Goal: Information Seeking & Learning: Check status

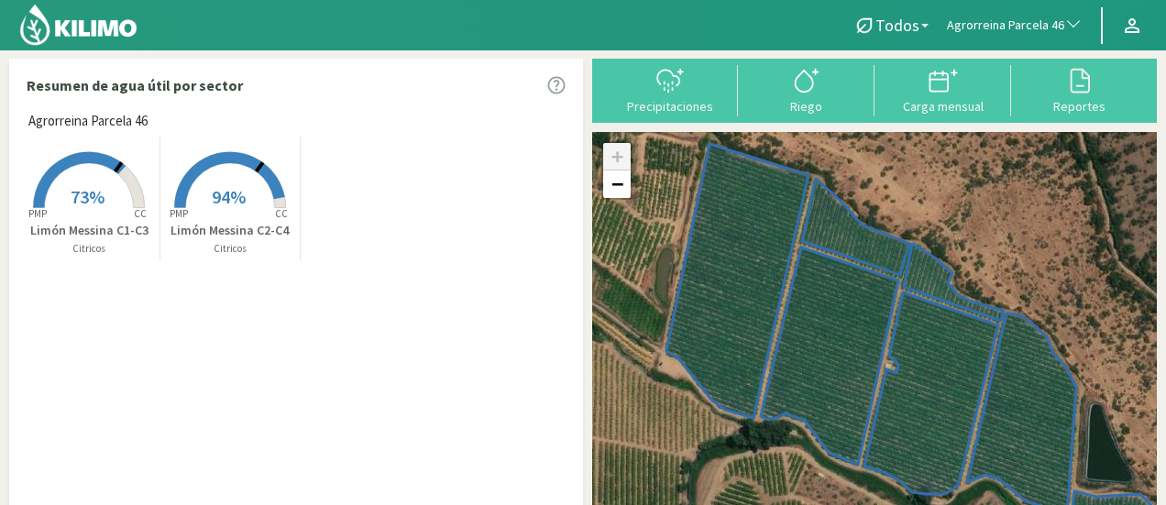
click at [990, 31] on span "Agrorreina Parcela 46" at bounding box center [1005, 26] width 117 height 18
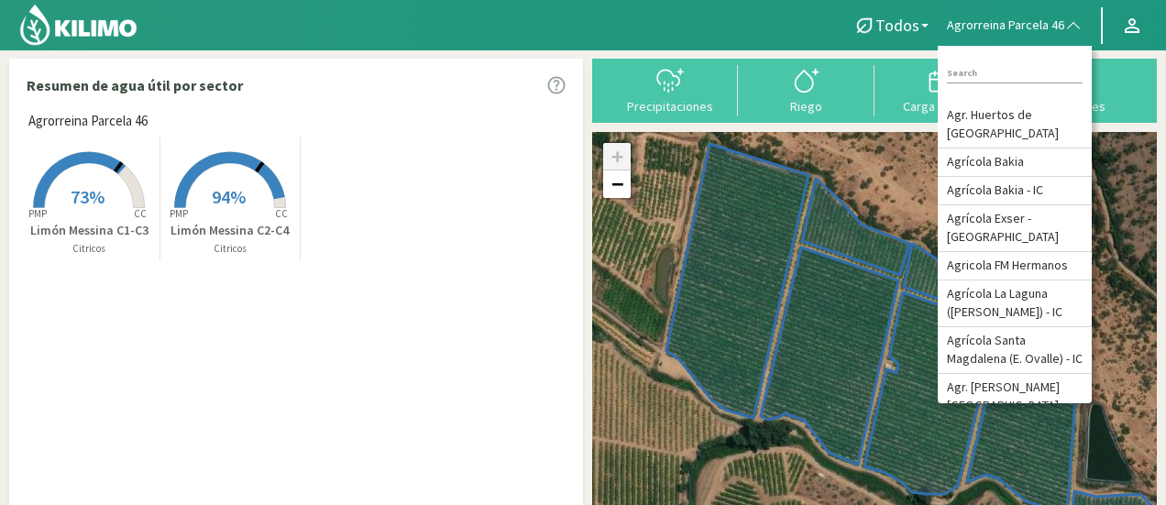
click at [988, 70] on input at bounding box center [1015, 73] width 136 height 19
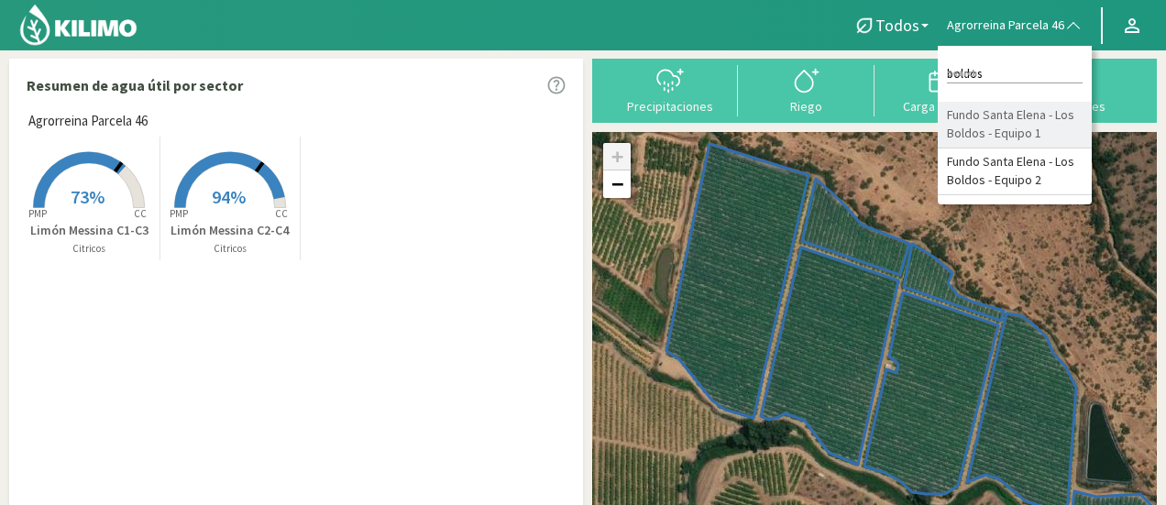
type input "boldos"
click at [990, 122] on li "Fundo Santa Elena - Los Boldos - Equipo 1" at bounding box center [1015, 125] width 154 height 47
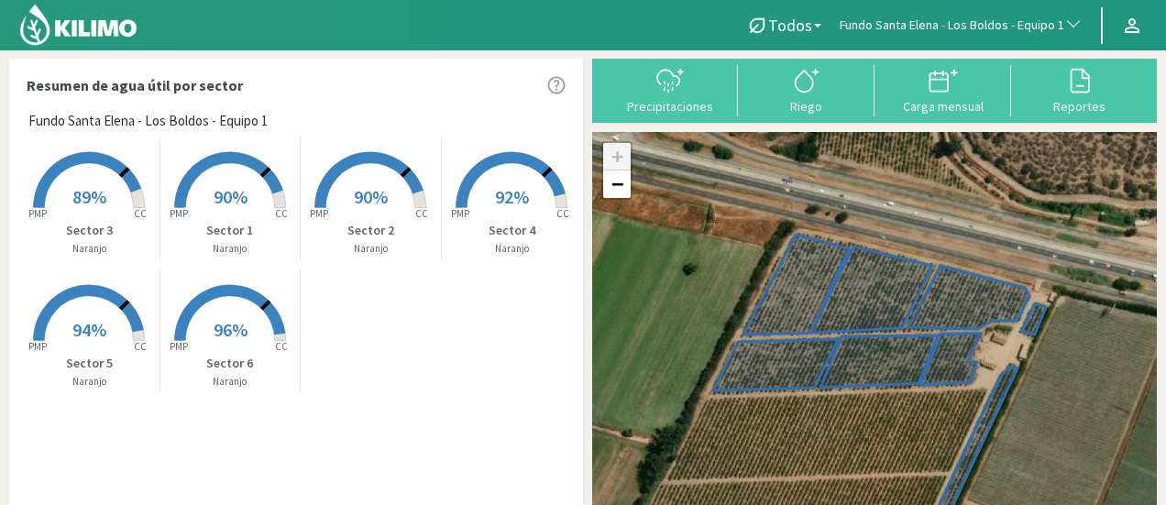
click at [87, 182] on rect at bounding box center [89, 210] width 147 height 147
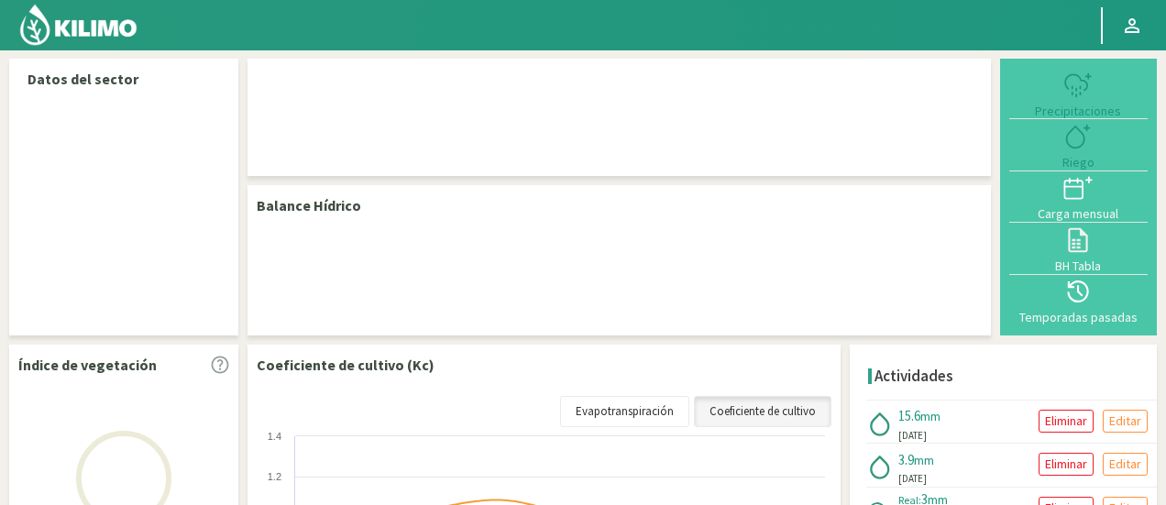
select select "116: Object"
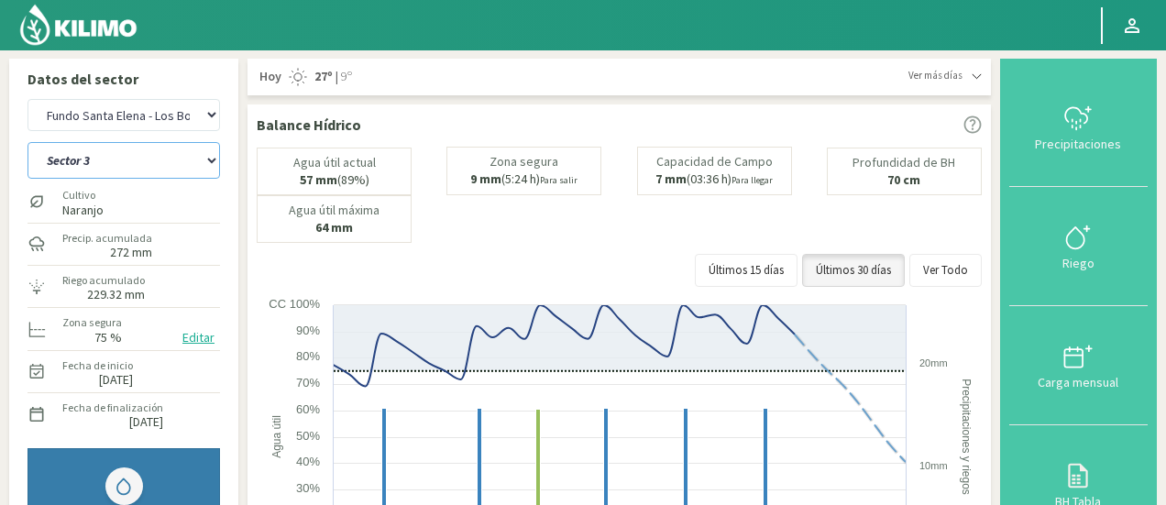
click at [182, 173] on select "Sector 1 Sector 2 Sector 3 Sector 4 Sector 5 Sector 6" at bounding box center [124, 160] width 193 height 37
click at [28, 142] on select "Sector 1 Sector 2 Sector 3 Sector 4 Sector 5 Sector 6" at bounding box center [124, 160] width 193 height 37
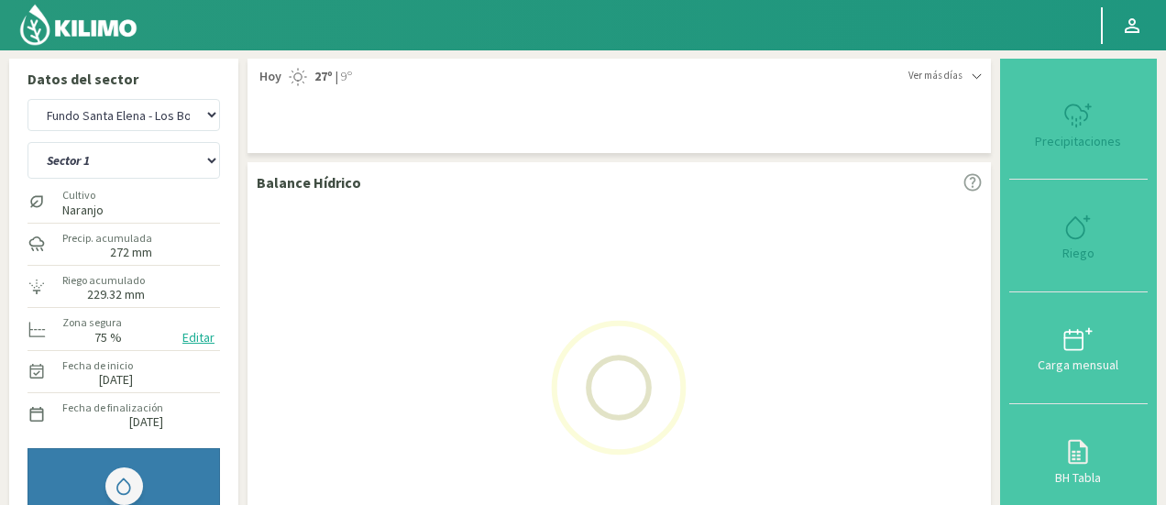
select select "2: Object"
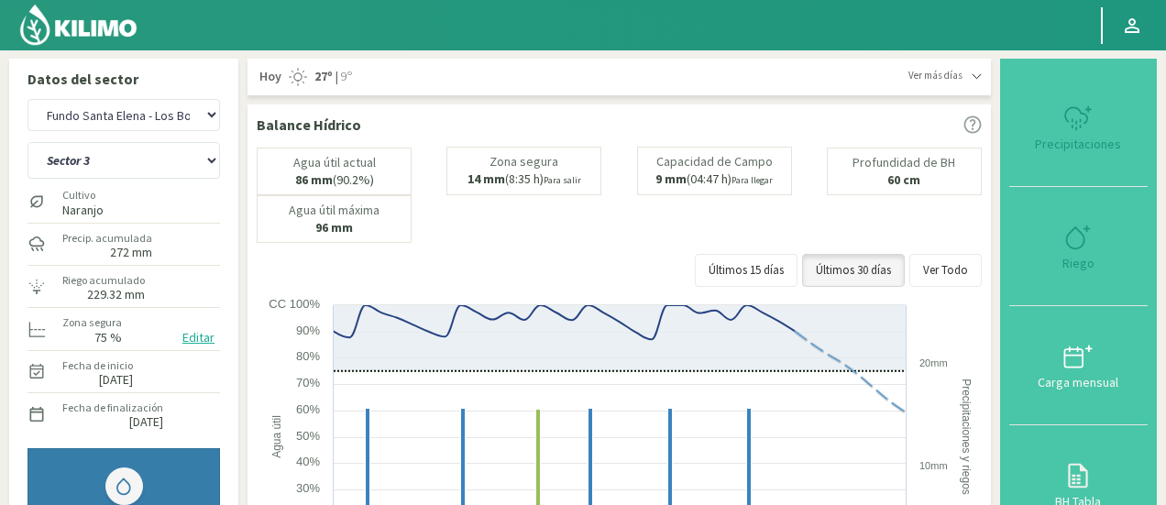
select select "415: Object"
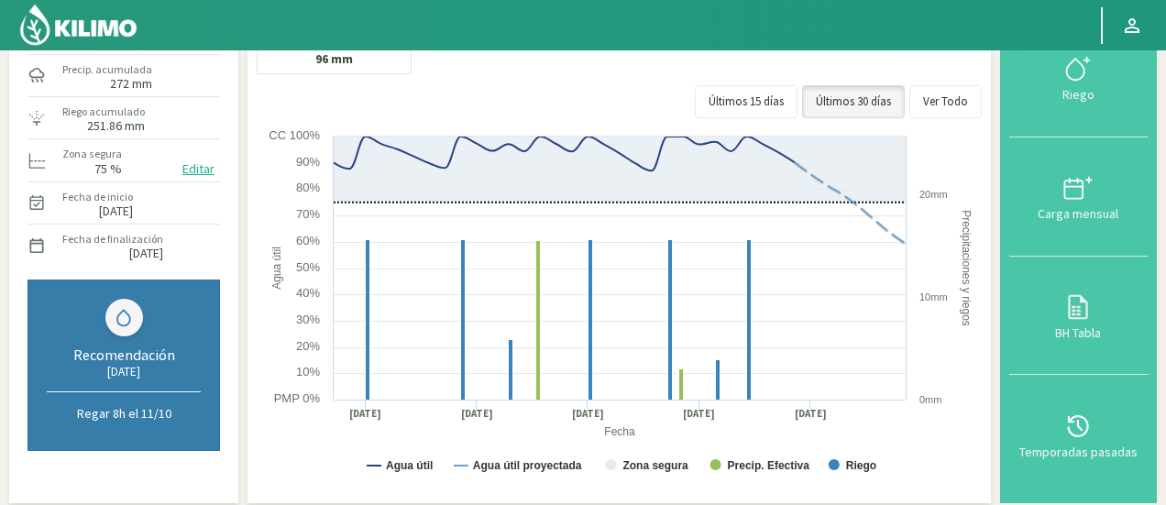
scroll to position [145, 0]
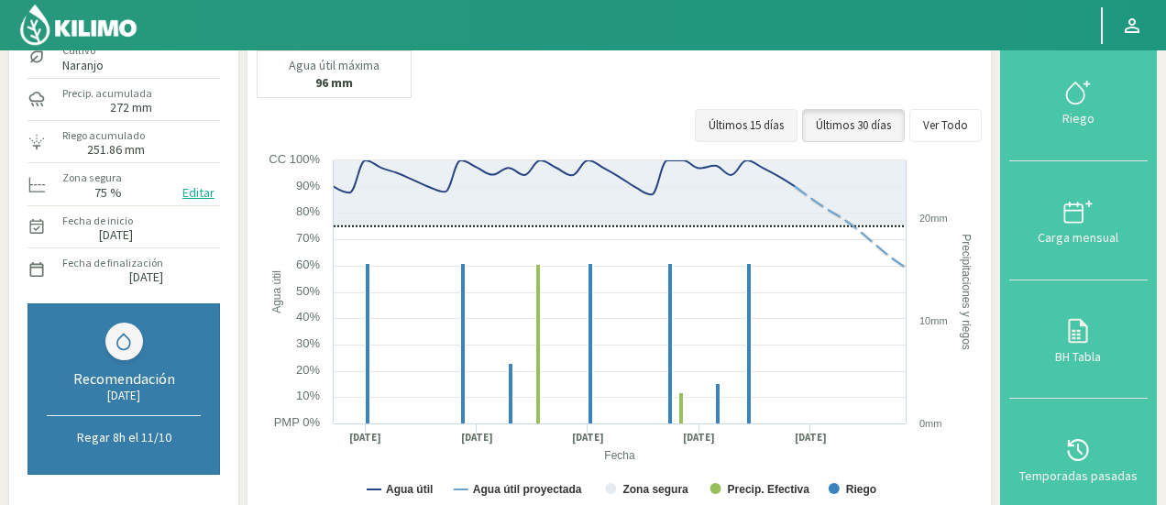
click at [774, 124] on button "Últimos 15 días" at bounding box center [746, 125] width 103 height 33
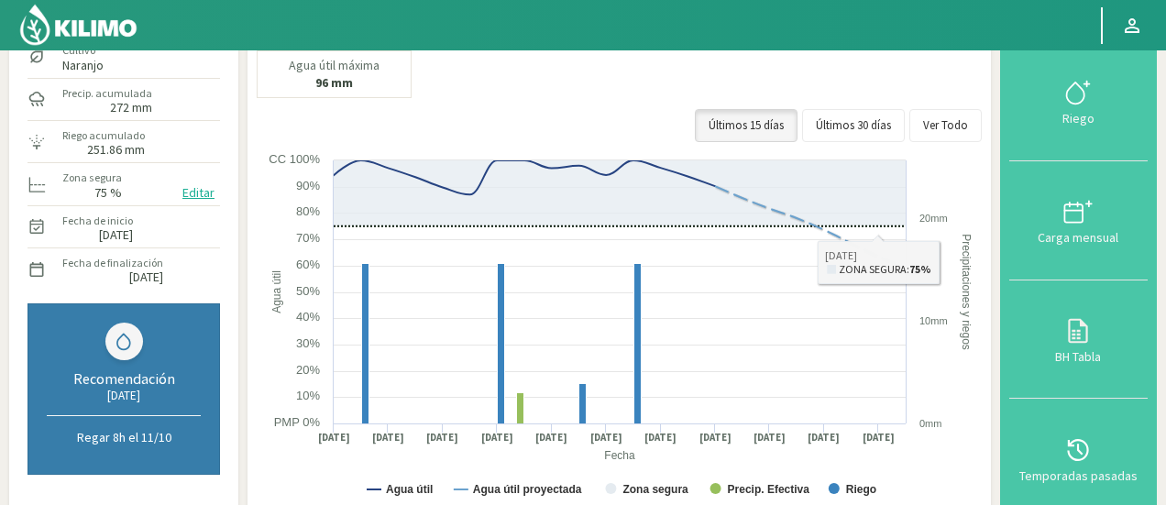
scroll to position [0, 0]
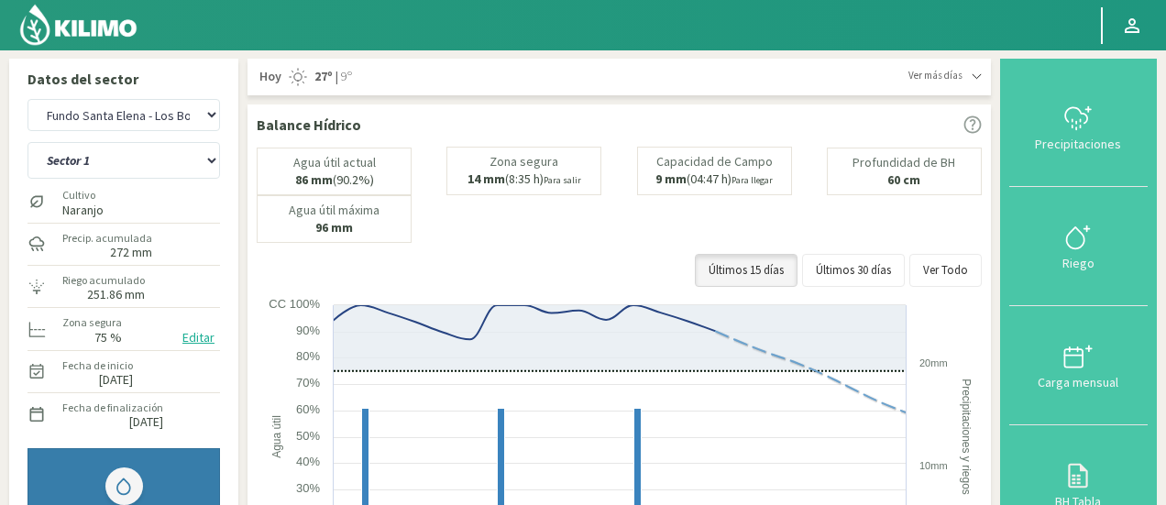
click at [955, 78] on span "Ver más días" at bounding box center [936, 76] width 54 height 16
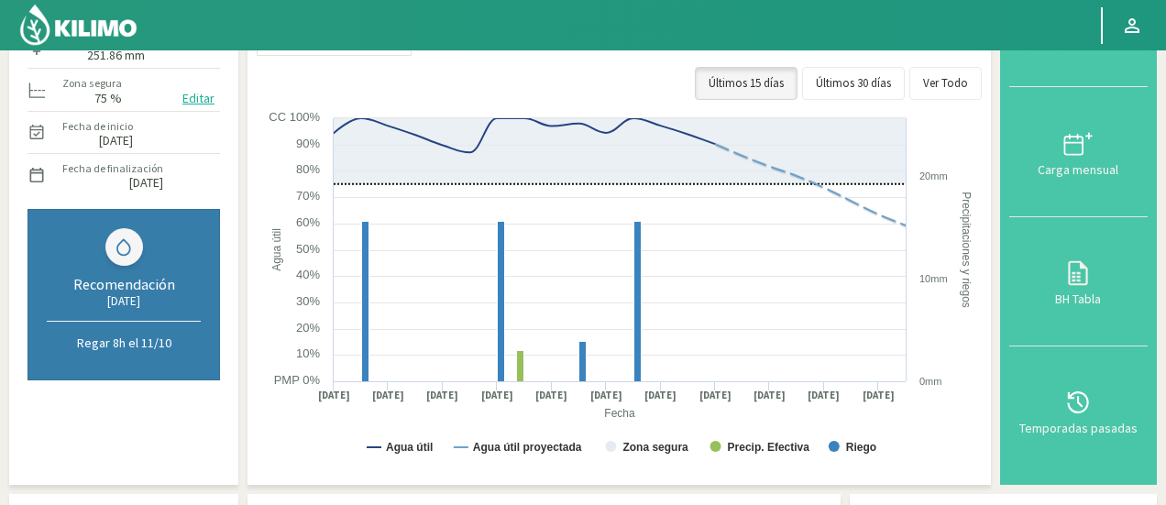
scroll to position [237, 0]
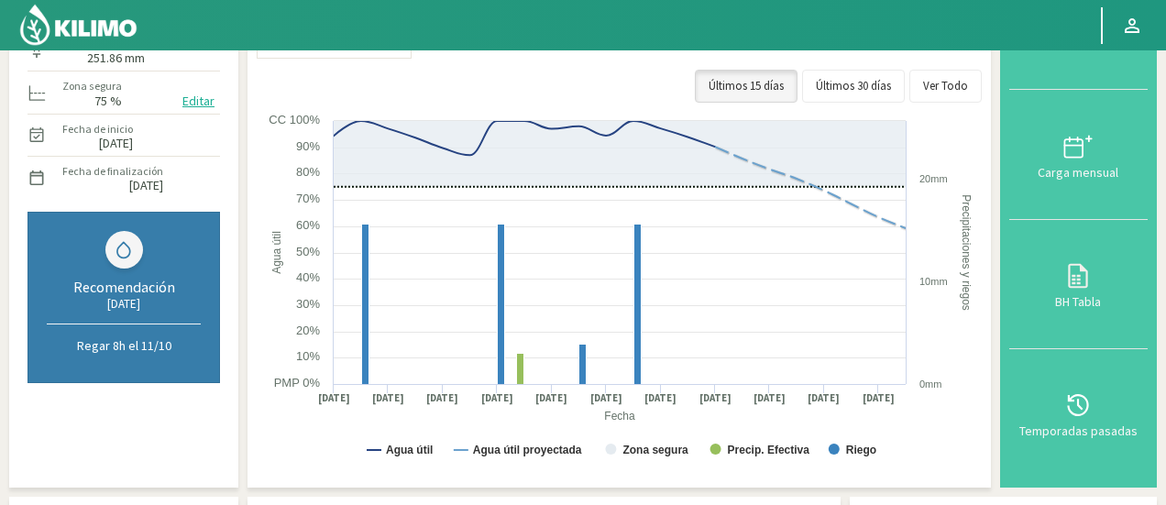
click at [224, 163] on div "Agr. Huertos de Chocalan Agrícola Bakia Agrícola [GEOGRAPHIC_DATA] - IC Agrícol…" at bounding box center [123, 176] width 211 height 647
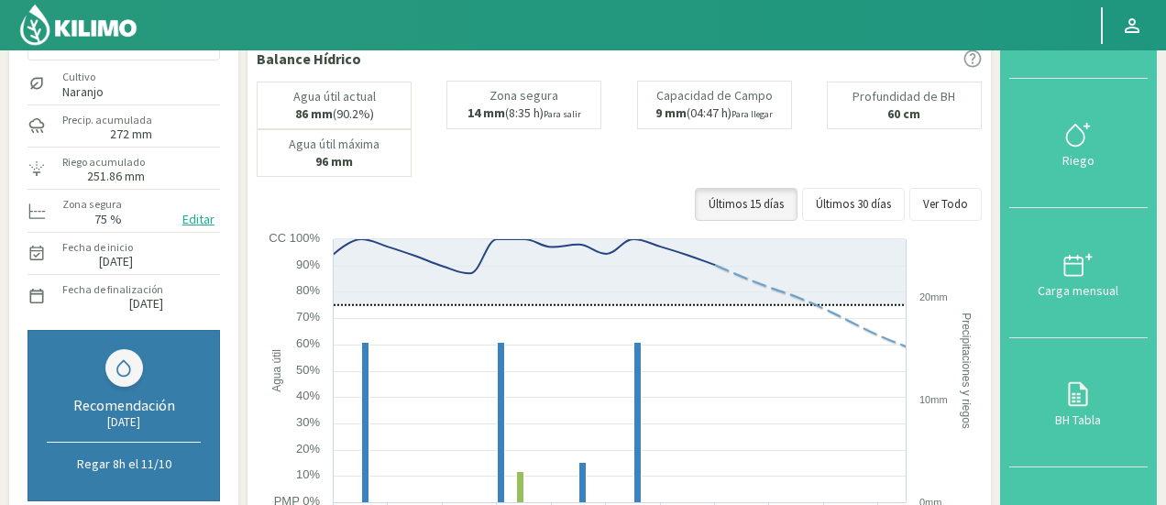
scroll to position [90, 0]
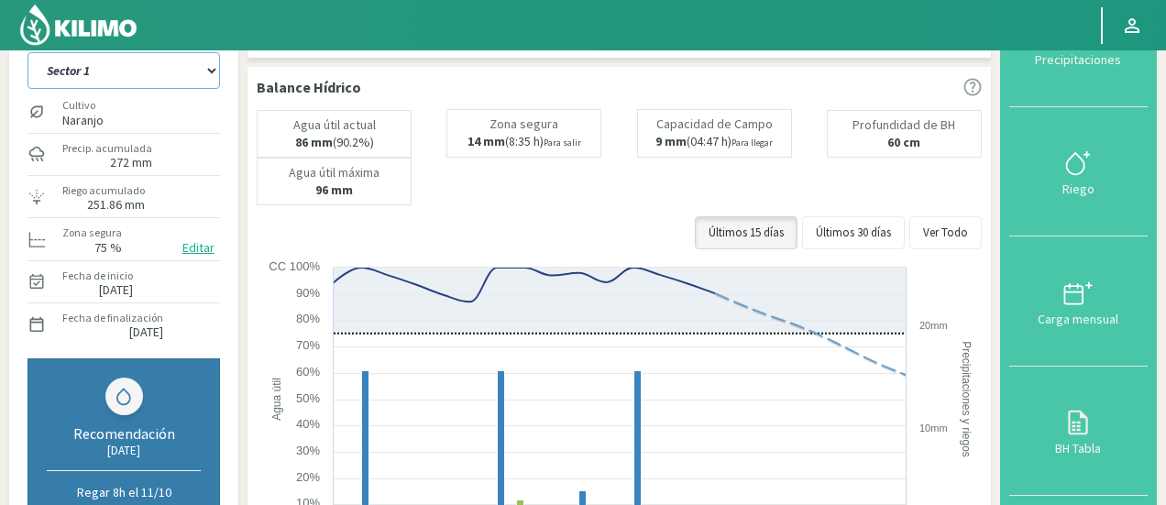
click at [116, 70] on select "Sector 1 Sector 2 Sector 3 Sector 4 Sector 5 Sector 6" at bounding box center [124, 70] width 193 height 37
click at [28, 52] on select "Sector 1 Sector 2 Sector 3 Sector 4 Sector 5 Sector 6" at bounding box center [124, 70] width 193 height 37
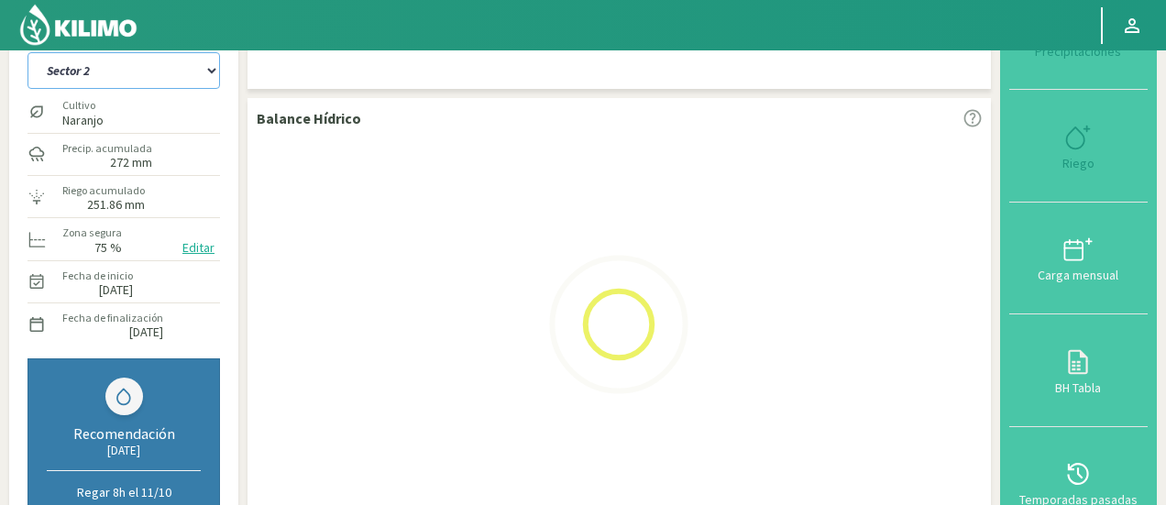
select select "6: Object"
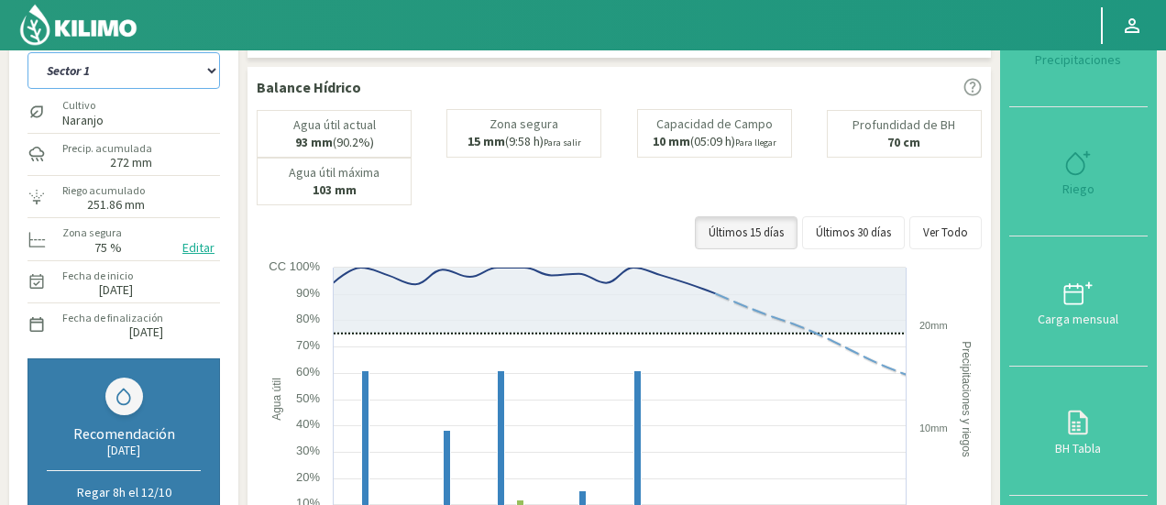
select select "714: Object"
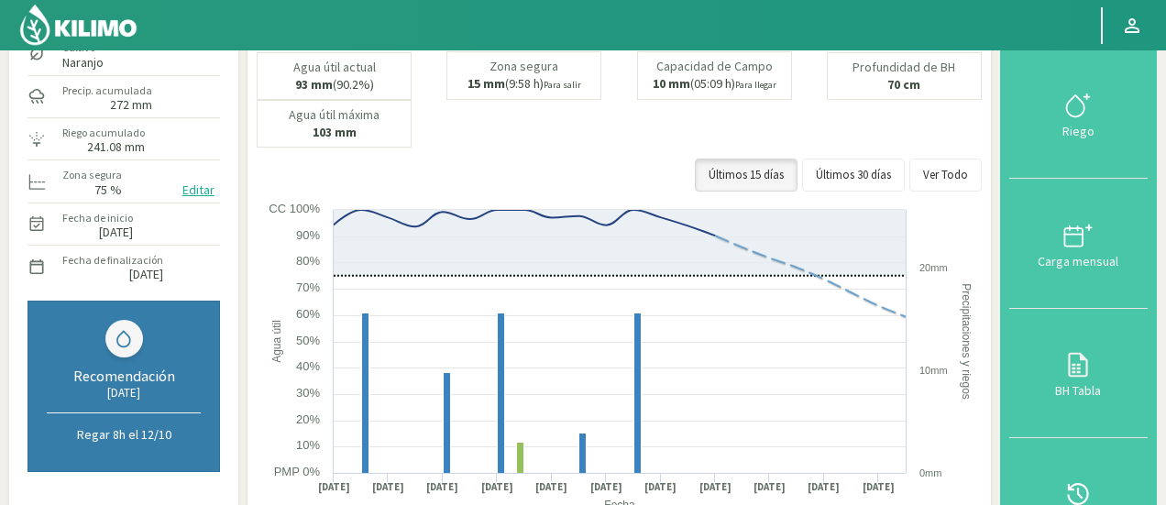
scroll to position [167, 0]
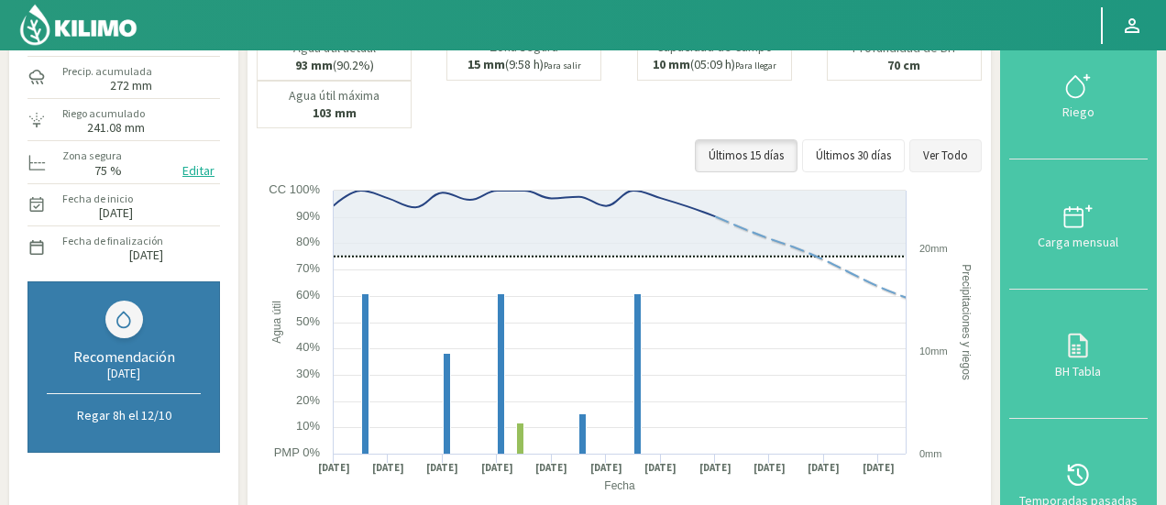
click at [955, 142] on button "Ver Todo" at bounding box center [945, 155] width 72 height 33
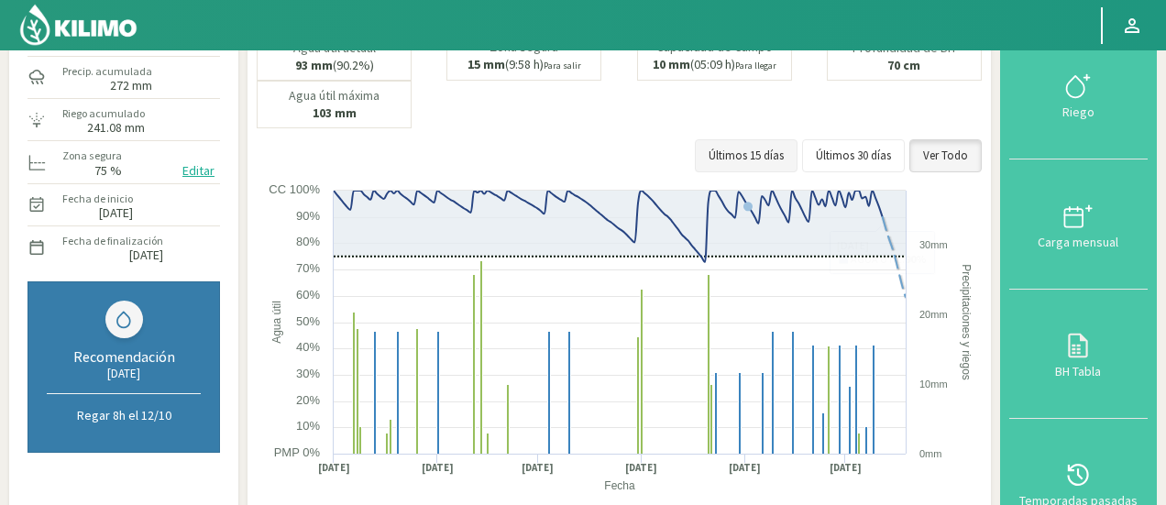
click at [771, 153] on button "Últimos 15 días" at bounding box center [746, 155] width 103 height 33
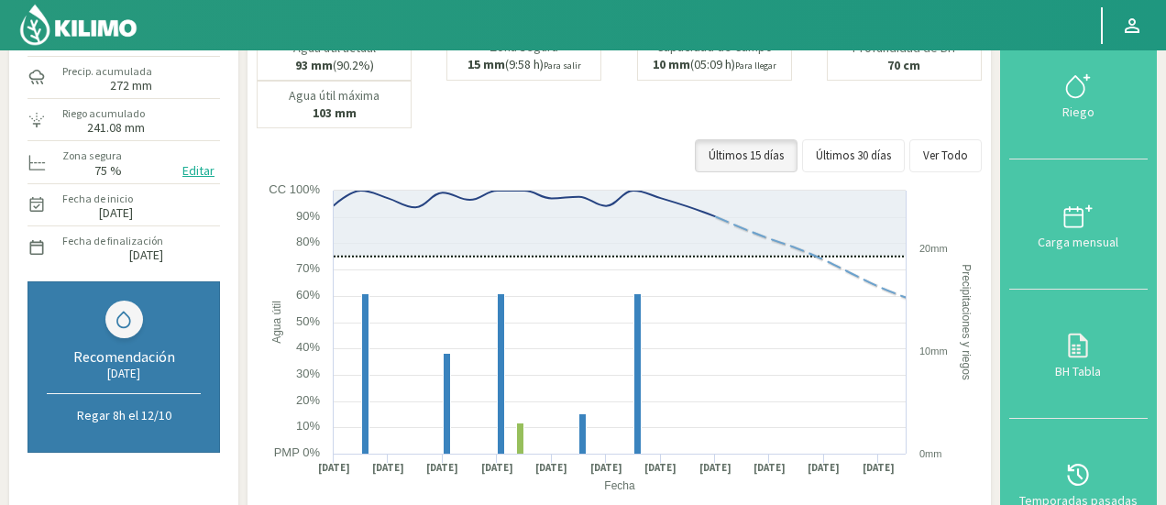
click at [273, 76] on div "Agua útil actual 93 mm (90.2%)" at bounding box center [334, 57] width 155 height 48
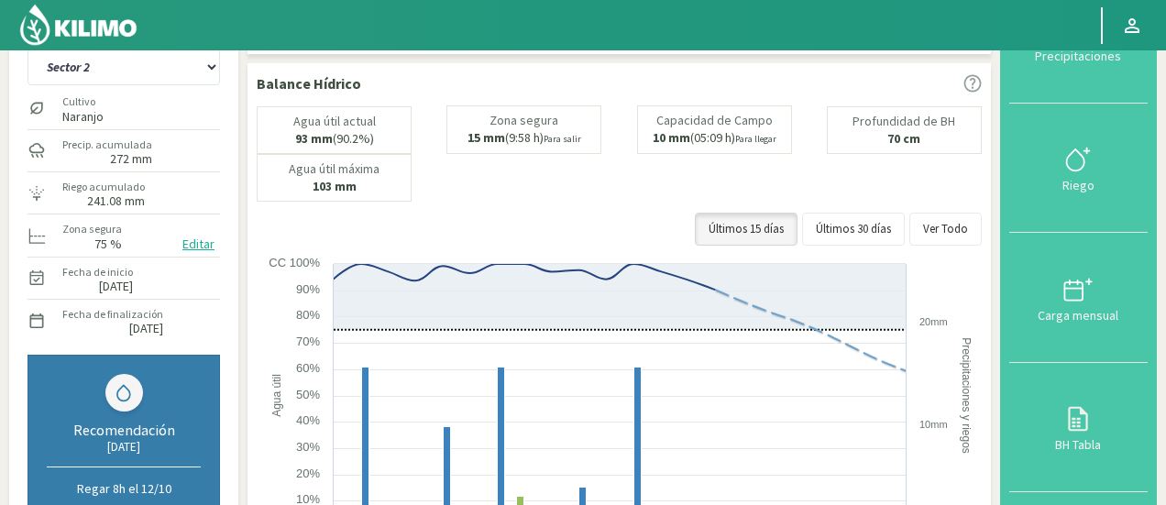
scroll to position [57, 0]
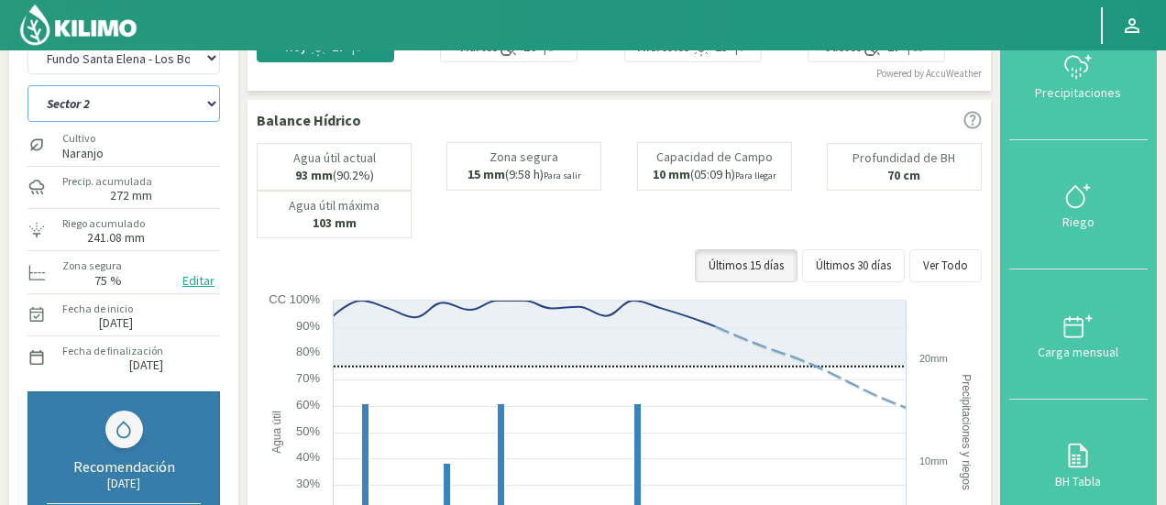
click at [153, 105] on select "Sector 1 Sector 2 Sector 3 Sector 4 Sector 5 Sector 6" at bounding box center [124, 103] width 193 height 37
click at [28, 85] on select "Sector 1 Sector 2 Sector 3 Sector 4 Sector 5 Sector 6" at bounding box center [124, 103] width 193 height 37
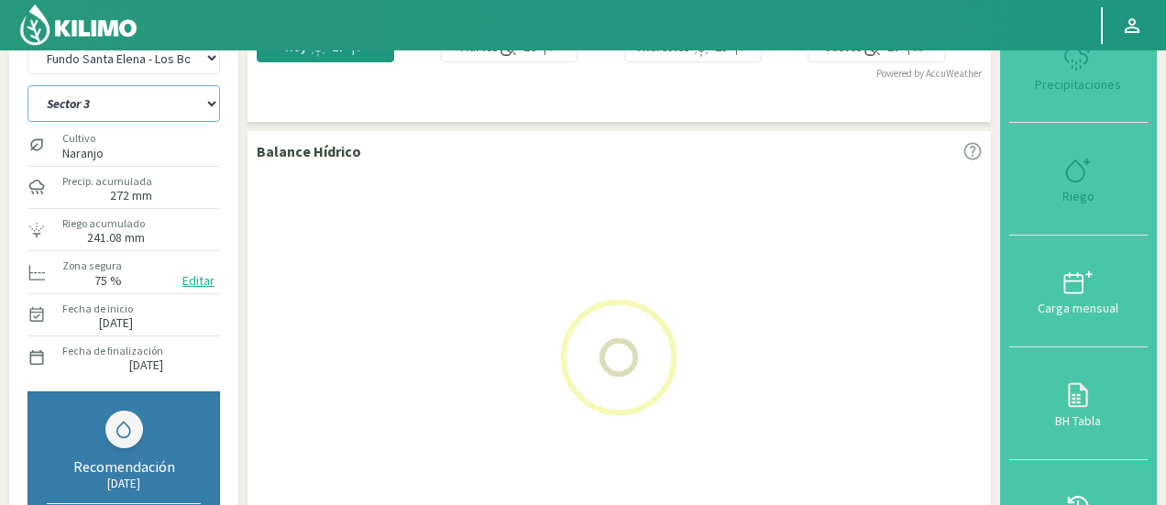
select select "13: Object"
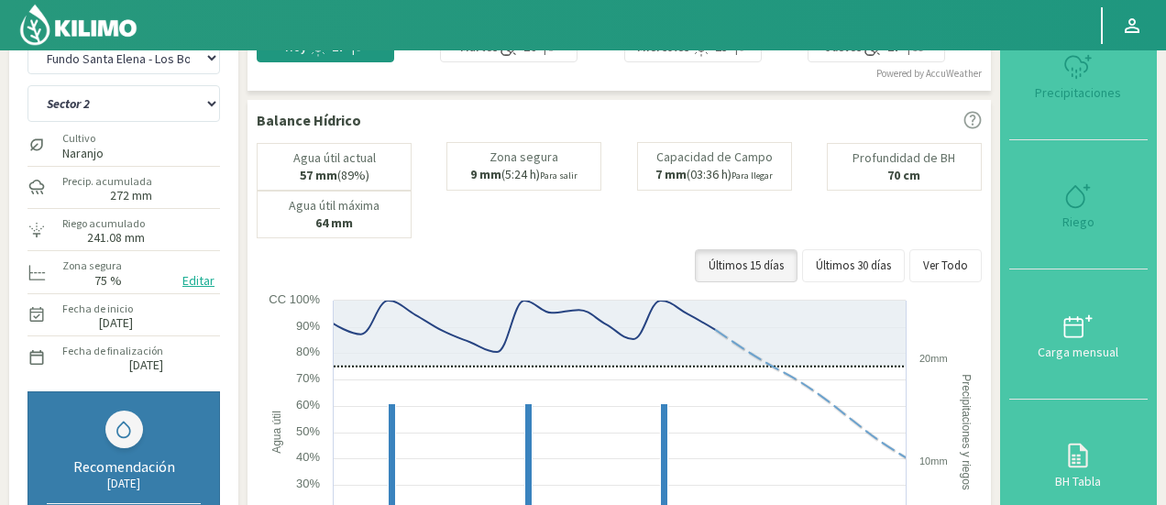
select select "1013: Object"
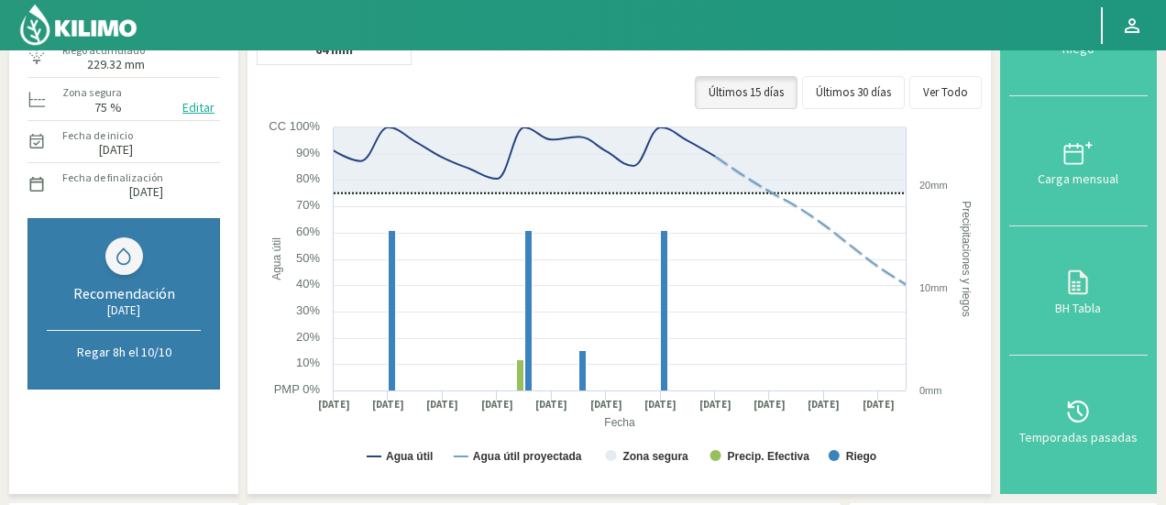
scroll to position [244, 0]
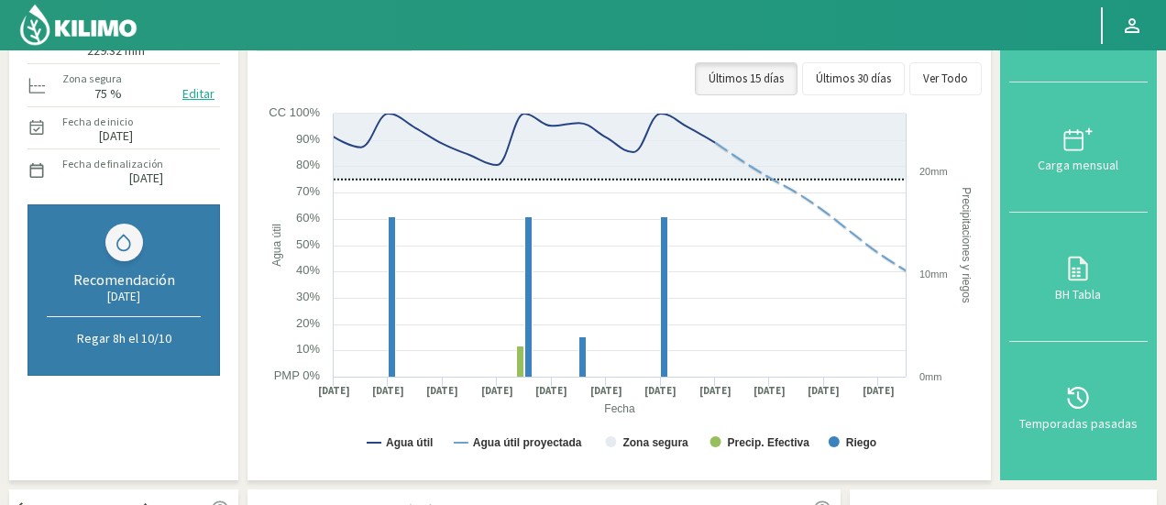
click at [191, 160] on div "Fecha de finalización [DATE]" at bounding box center [124, 169] width 193 height 39
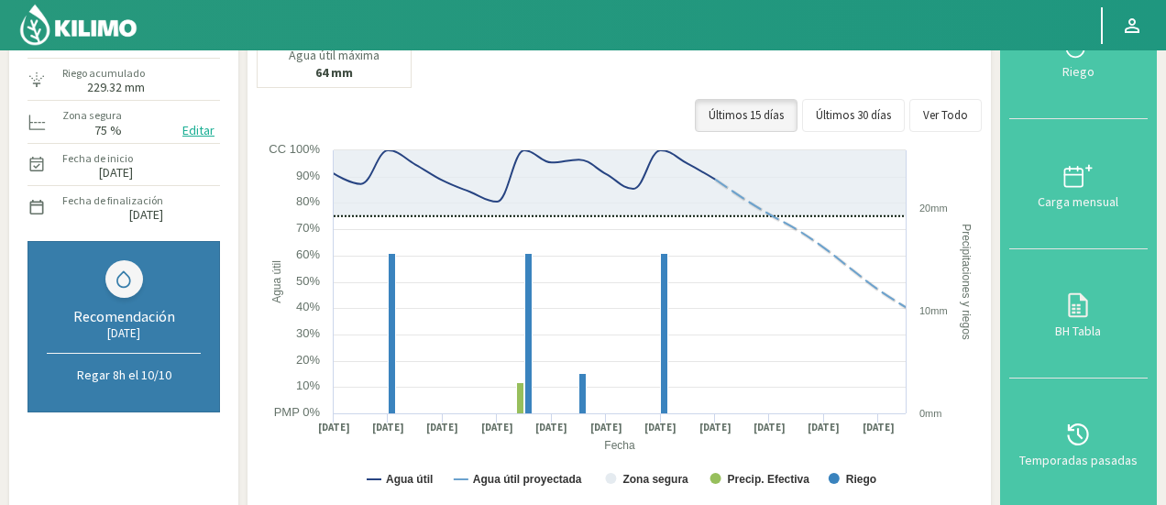
scroll to position [61, 0]
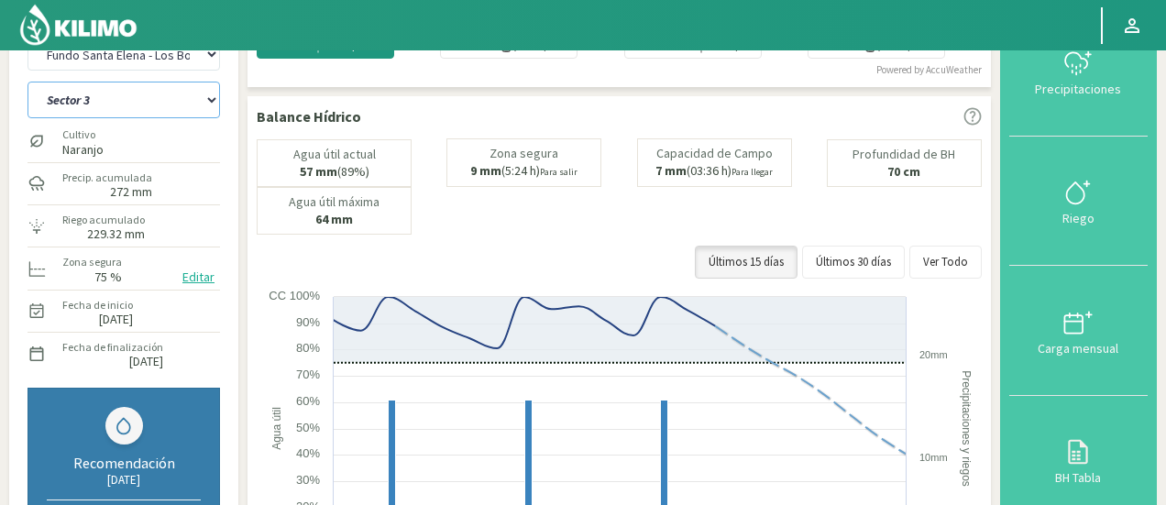
click at [161, 109] on select "Sector 1 Sector 2 Sector 3 Sector 4 Sector 5 Sector 6" at bounding box center [124, 100] width 193 height 37
click at [28, 82] on select "Sector 1 Sector 2 Sector 3 Sector 4 Sector 5 Sector 6" at bounding box center [124, 100] width 193 height 37
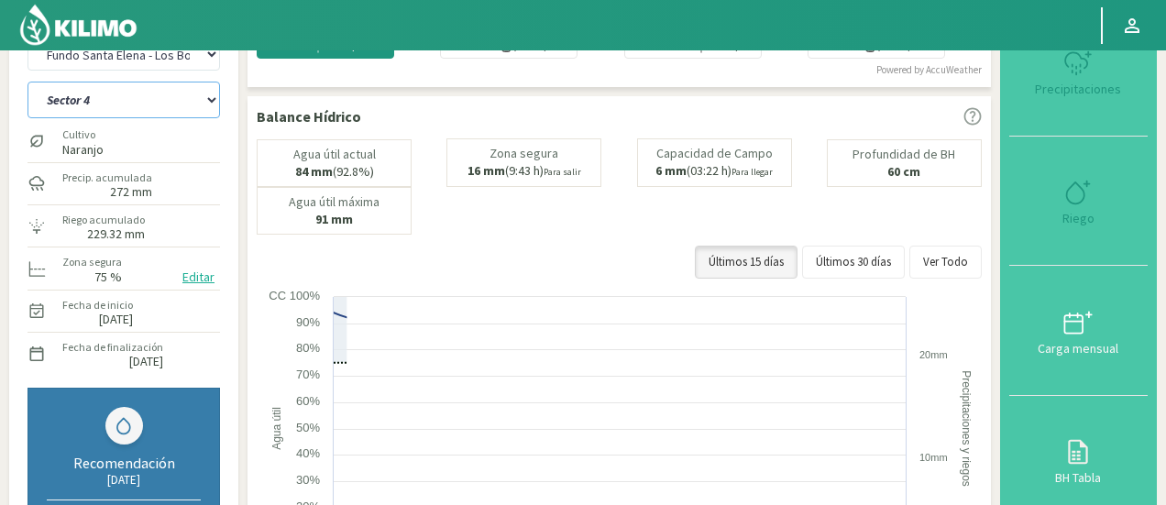
select select "20: Object"
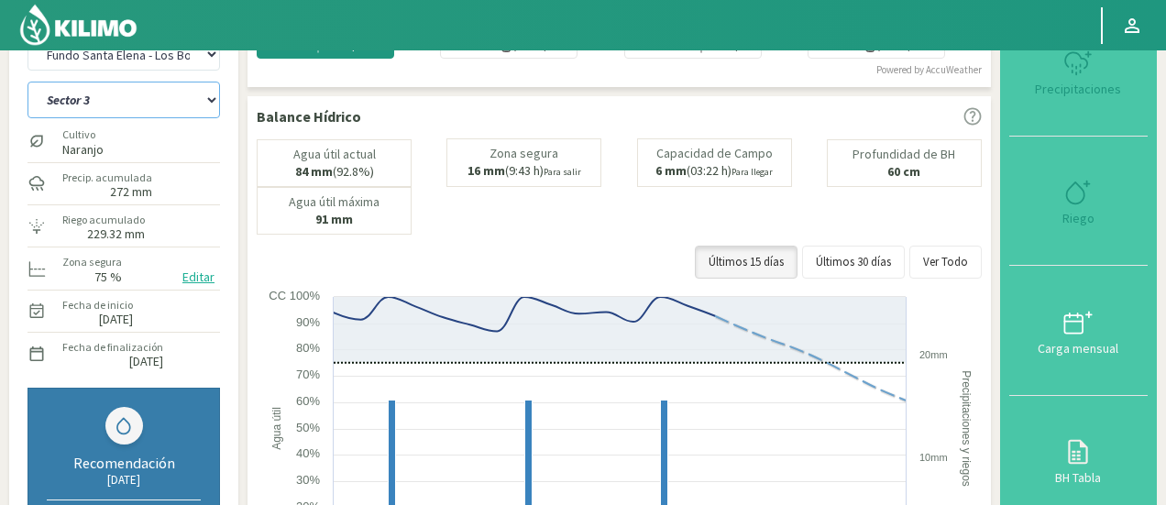
select select "1312: Object"
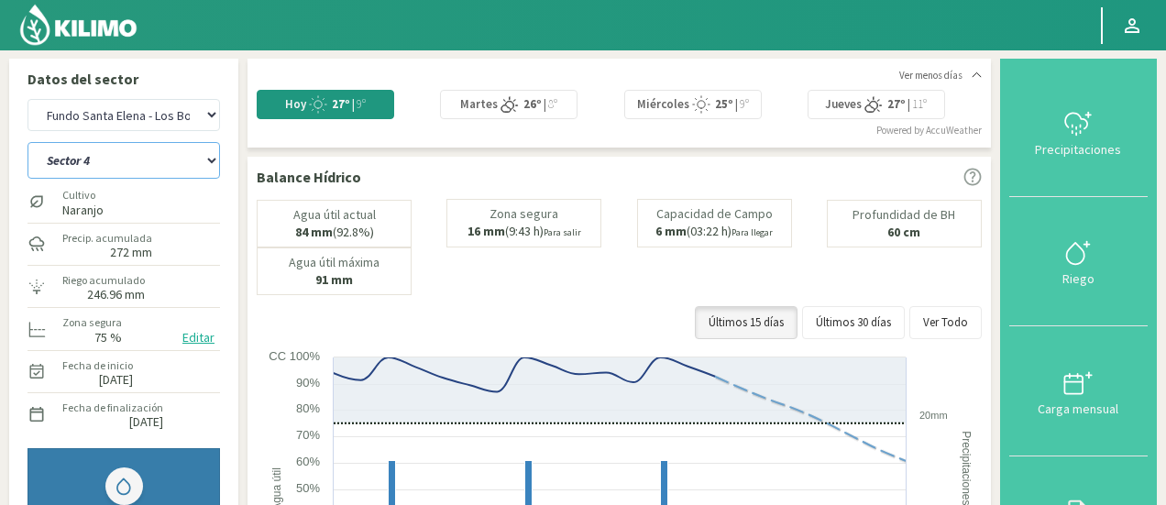
click at [156, 149] on select "Sector 1 Sector 2 Sector 3 Sector 4 Sector 5 Sector 6" at bounding box center [124, 160] width 193 height 37
click at [28, 142] on select "Sector 1 Sector 2 Sector 3 Sector 4 Sector 5 Sector 6" at bounding box center [124, 160] width 193 height 37
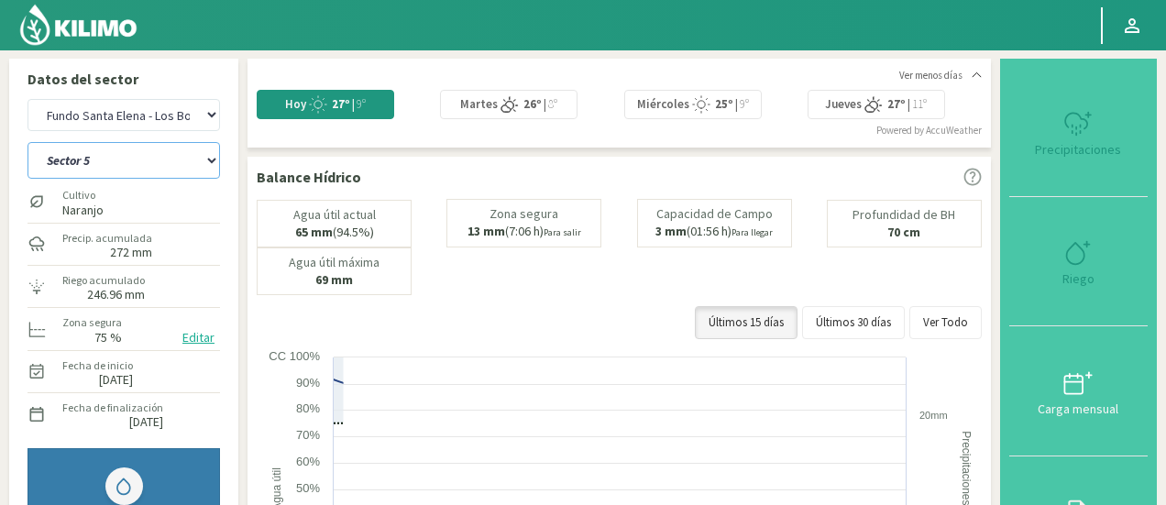
select select "27: Object"
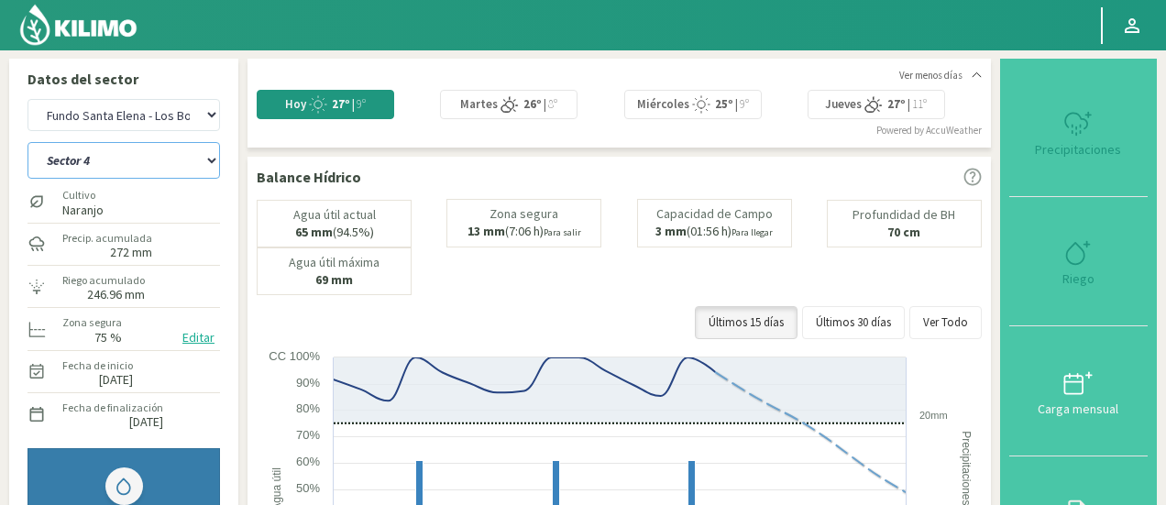
select select "1611: Object"
click at [156, 159] on select "Sector 1 Sector 2 Sector 3 Sector 4 Sector 5 Sector 6" at bounding box center [124, 160] width 193 height 37
click at [28, 142] on select "Sector 1 Sector 2 Sector 3 Sector 4 Sector 5 Sector 6" at bounding box center [124, 160] width 193 height 37
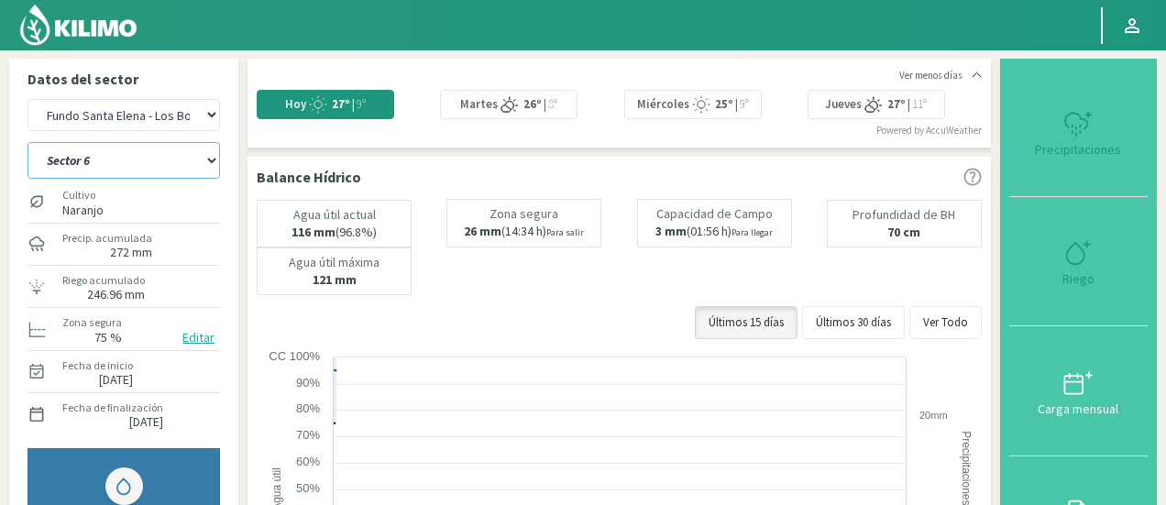
select select "34: Object"
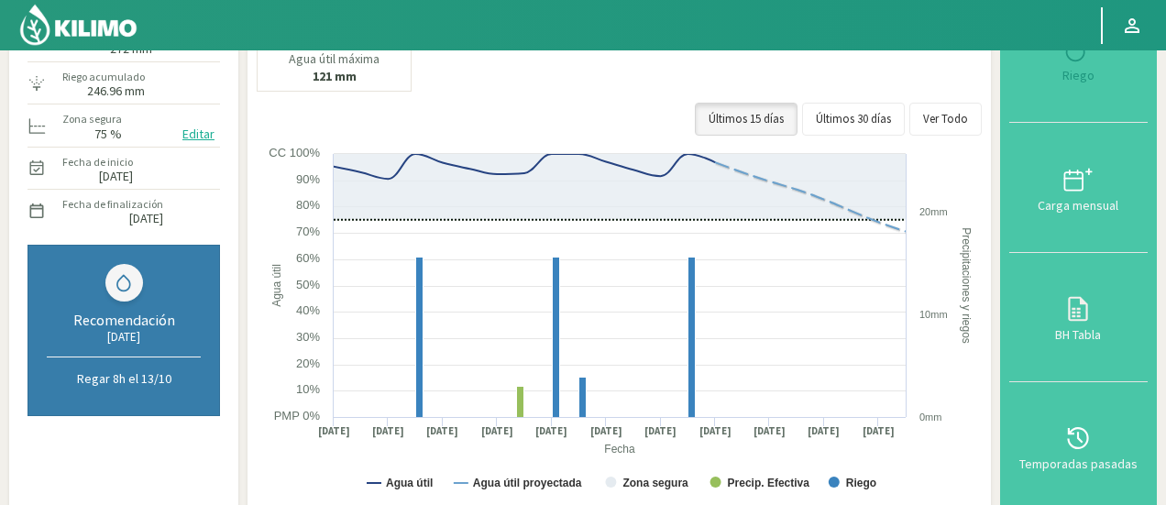
select select "1910: Object"
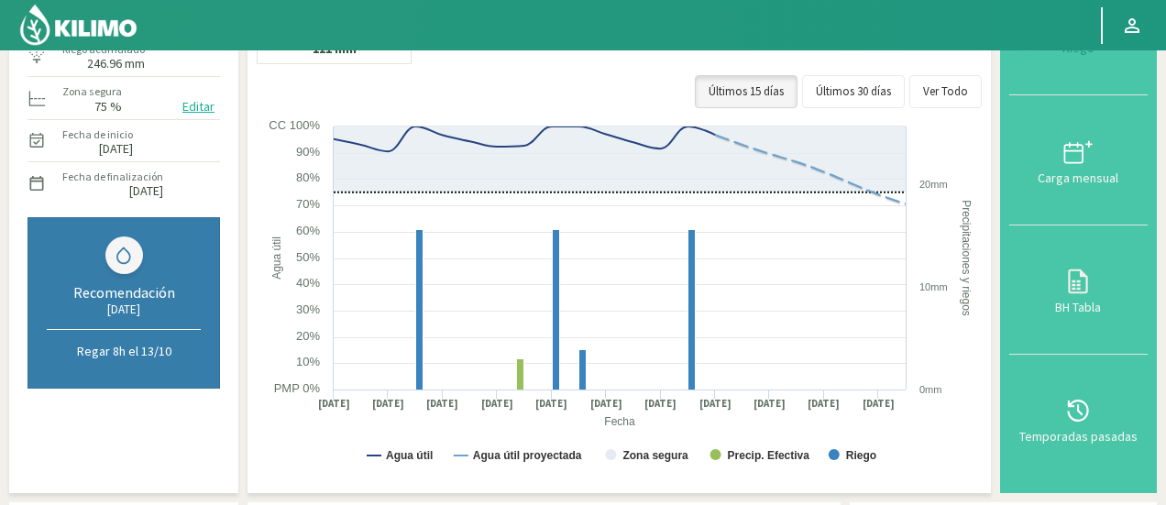
scroll to position [233, 0]
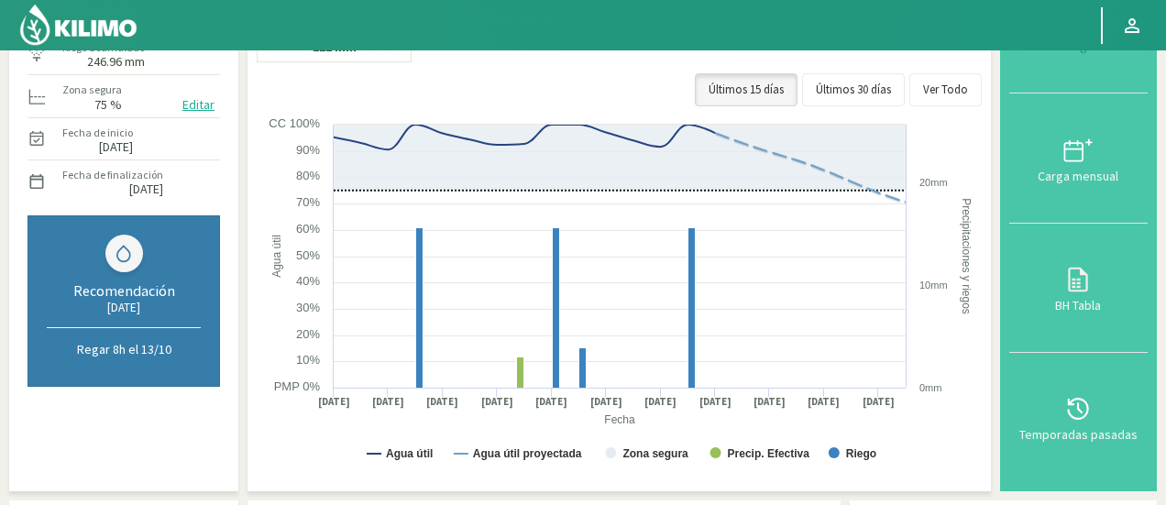
select select "41: Object"
click at [251, 190] on div "Balance Hídrico Agua útil actual 116 mm (96.8%) [PERSON_NAME] 26 mm (14:34 h) P…" at bounding box center [620, 207] width 744 height 567
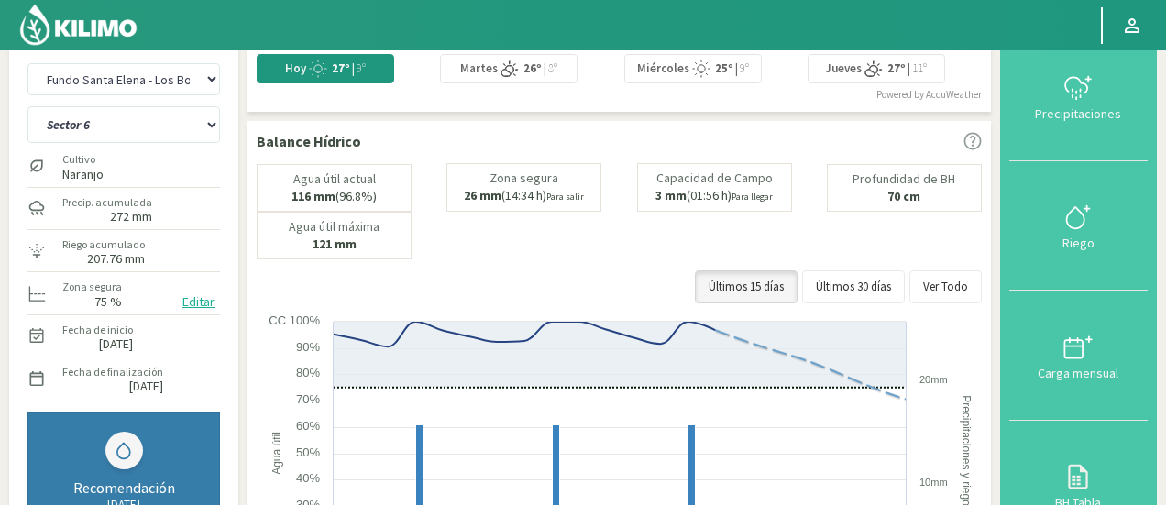
scroll to position [13, 0]
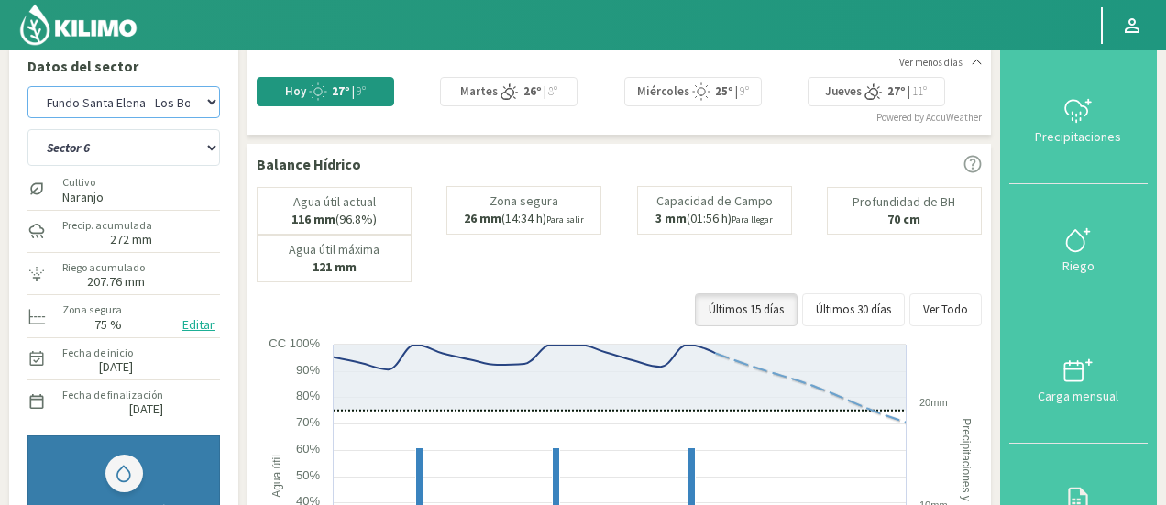
click at [148, 105] on select "Agr. Huertos de Chocalan Agrícola Bakia Agrícola [GEOGRAPHIC_DATA] - IC Agrícol…" at bounding box center [124, 102] width 193 height 32
click at [28, 86] on select "Agr. Huertos de Chocalan Agrícola Bakia Agrícola [GEOGRAPHIC_DATA] - IC Agrícol…" at bounding box center [124, 102] width 193 height 32
select select "2210: Object"
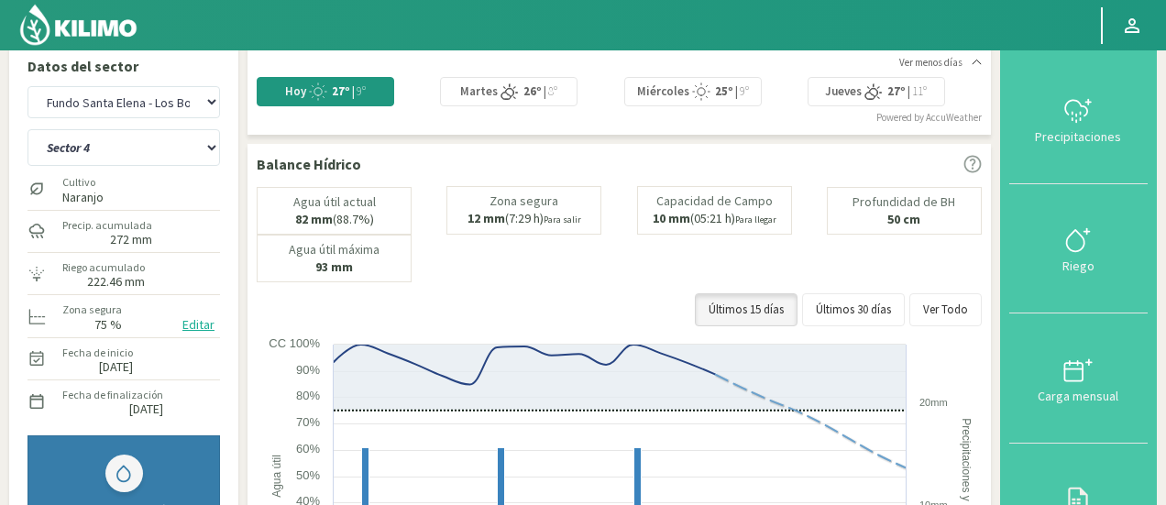
drag, startPoint x: 202, startPoint y: 182, endPoint x: 194, endPoint y: 149, distance: 34.7
click at [194, 149] on div "Agr. Huertos de Chocalan Agrícola Bakia Agrícola [GEOGRAPHIC_DATA] - IC Agrícol…" at bounding box center [124, 259] width 193 height 354
drag, startPoint x: 194, startPoint y: 149, endPoint x: 138, endPoint y: 149, distance: 56.8
click at [138, 149] on select "Sector 4 Sector 5 Sector 6 Sector 7 Sector 9A Sector 9B" at bounding box center [124, 147] width 193 height 37
click at [28, 129] on select "Sector 4 Sector 5 Sector 6 Sector 7 Sector 9A Sector 9B" at bounding box center [124, 147] width 193 height 37
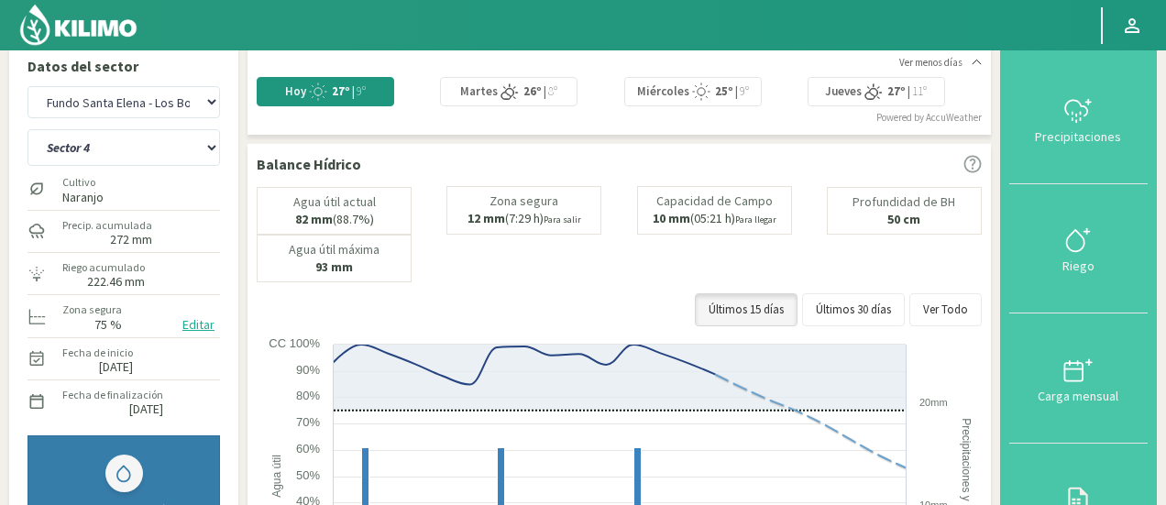
click at [645, 236] on div "Agua útil actual 82 mm (88.7%) [PERSON_NAME] 12 mm (7:29 h) Para salir Capacida…" at bounding box center [619, 234] width 725 height 96
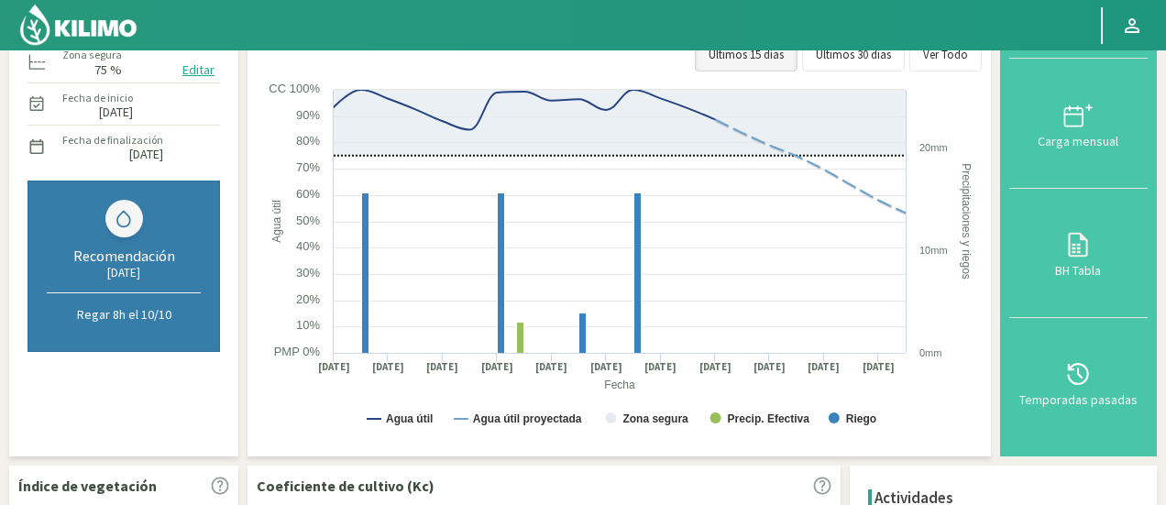
scroll to position [270, 0]
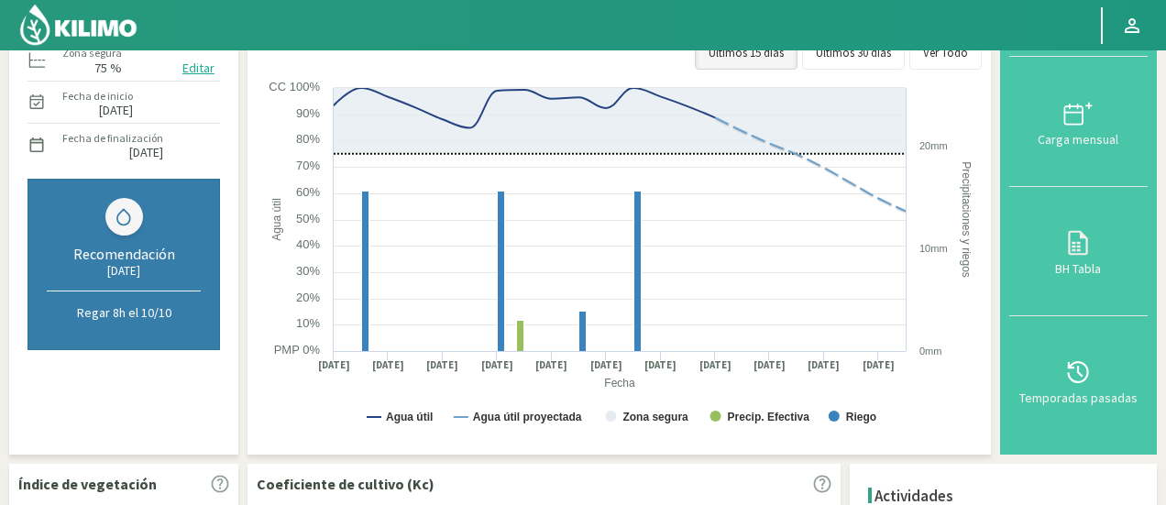
click at [270, 182] on rect at bounding box center [622, 262] width 730 height 367
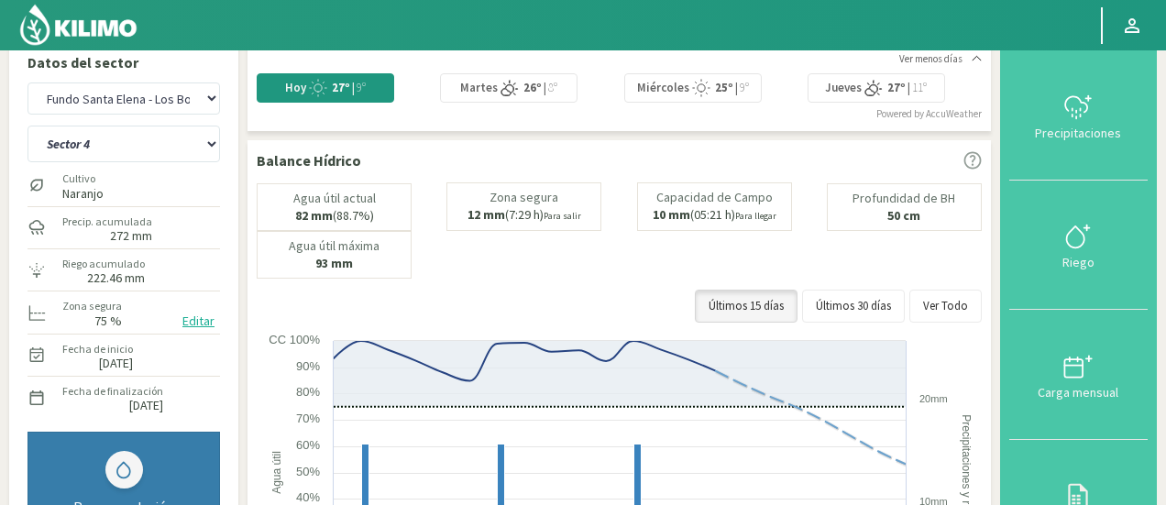
scroll to position [13, 0]
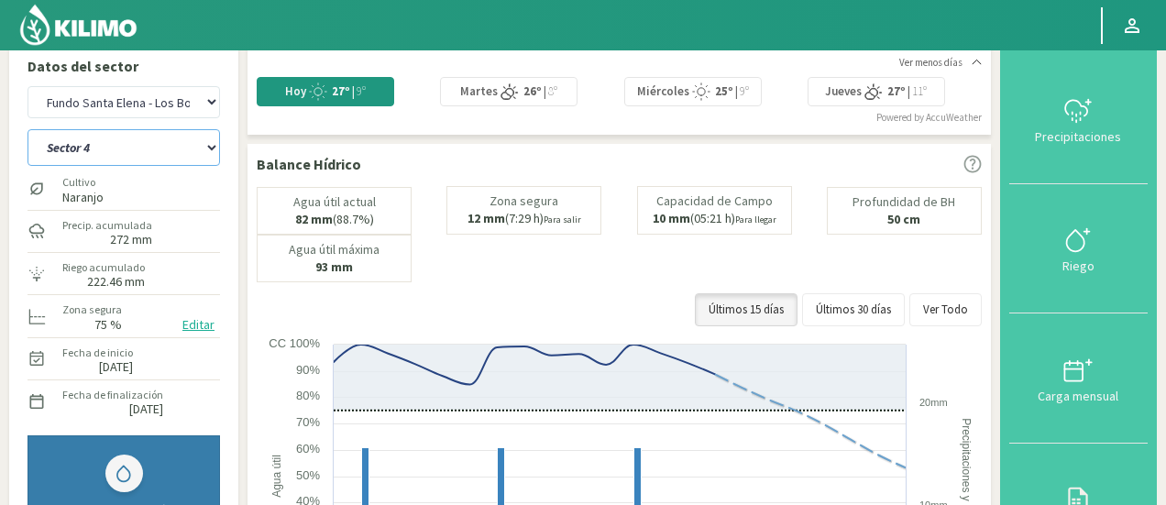
click at [192, 137] on select "Sector 4 Sector 5 Sector 6 Sector 7 Sector 9A Sector 9B" at bounding box center [124, 147] width 193 height 37
click at [28, 129] on select "Sector 4 Sector 5 Sector 6 Sector 7 Sector 9A Sector 9B" at bounding box center [124, 147] width 193 height 37
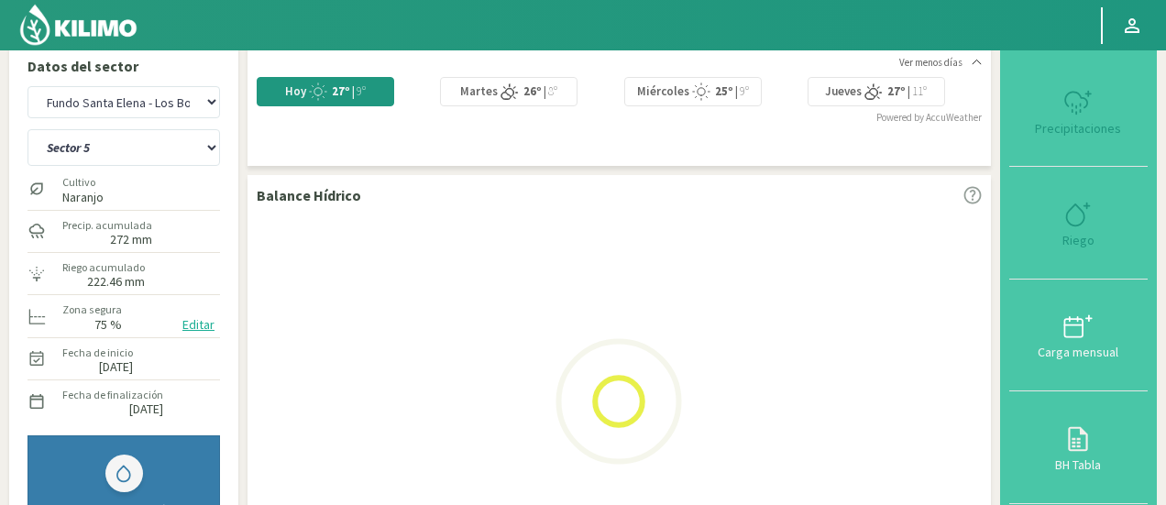
select select "42: Object"
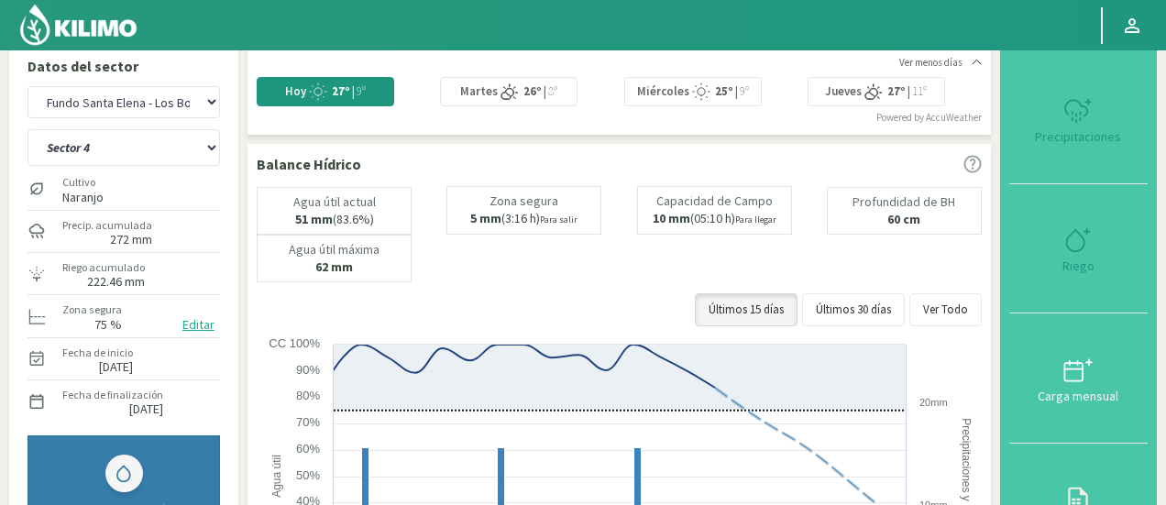
select select "2509: Object"
click at [270, 316] on div "Últimos 15 [PERSON_NAME] Últimos 30 [PERSON_NAME] Ver Todo" at bounding box center [619, 309] width 725 height 33
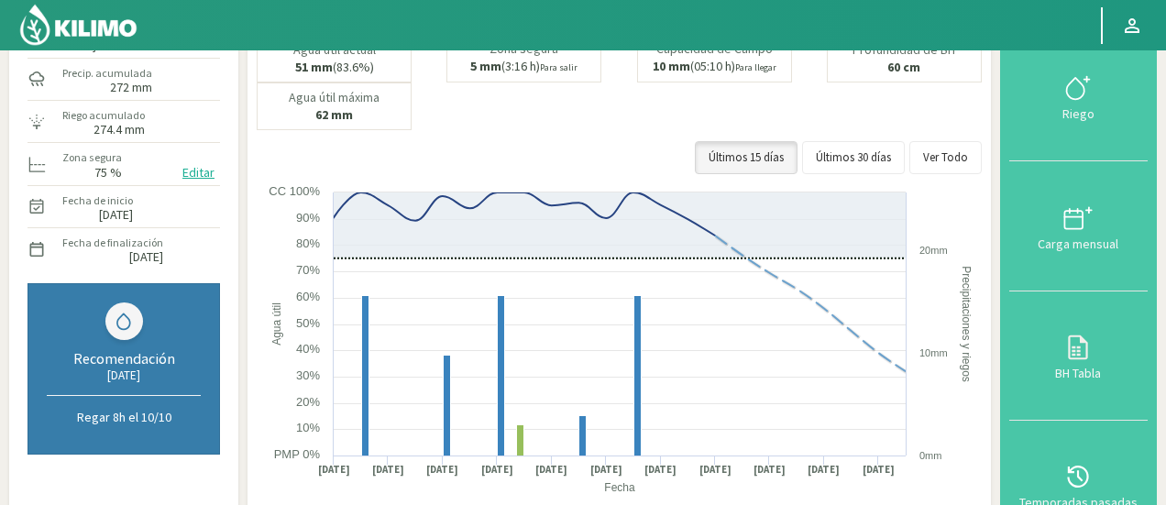
scroll to position [196, 0]
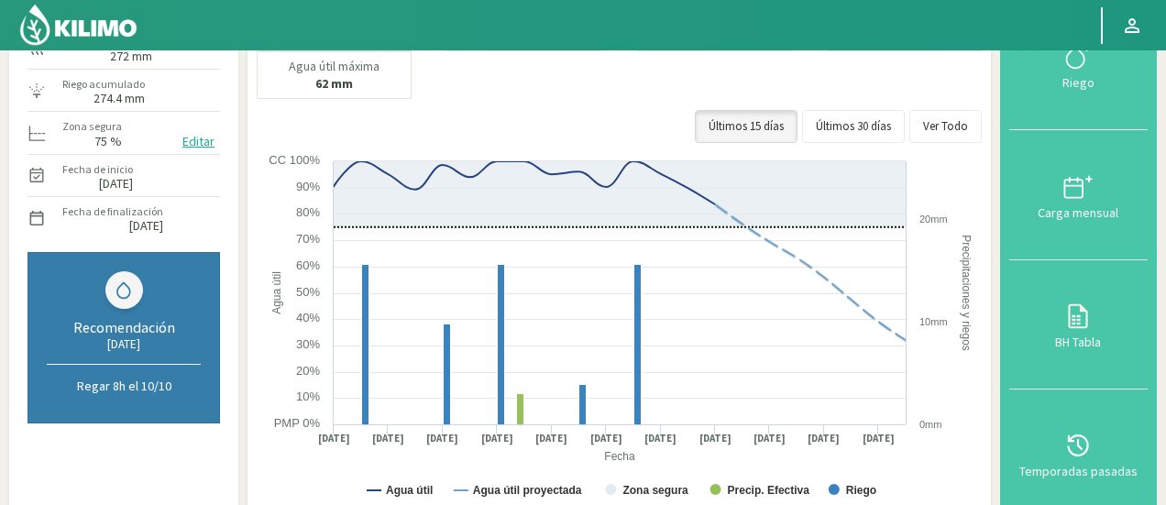
click at [387, 94] on div "Agua útil máxima 62 mm" at bounding box center [334, 75] width 155 height 48
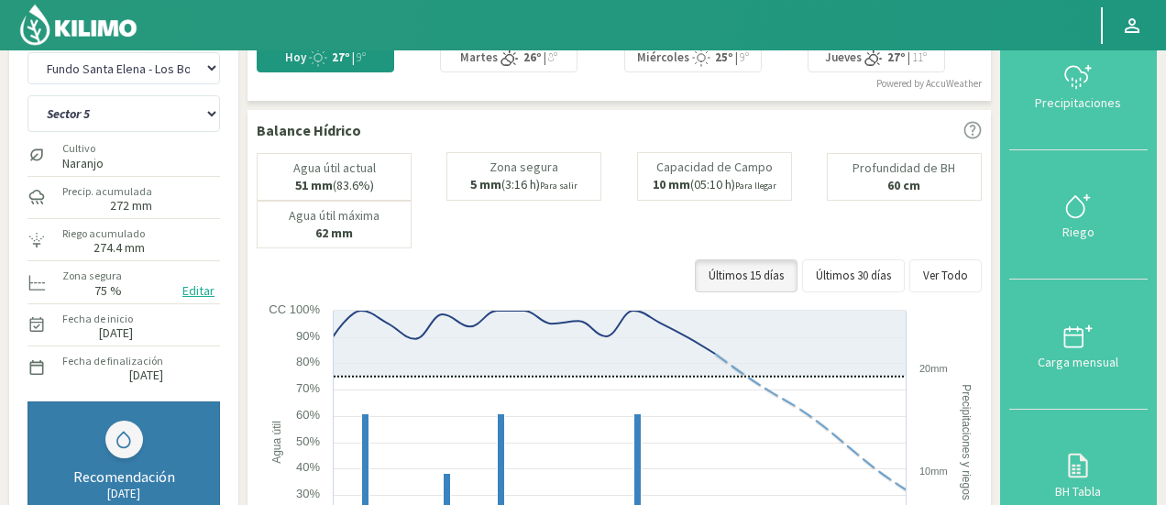
scroll to position [13, 0]
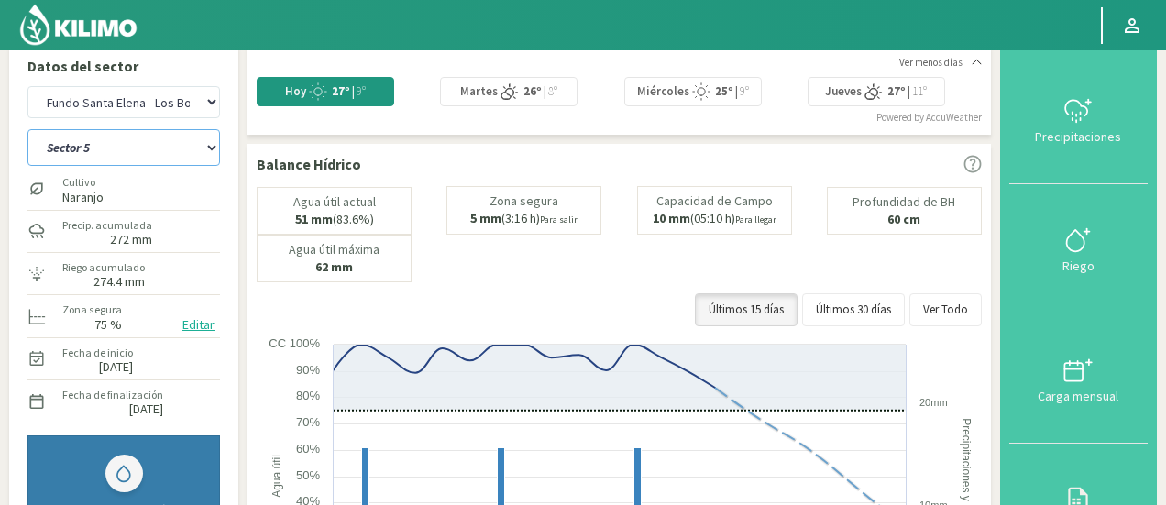
click at [182, 149] on select "Sector 4 Sector 5 Sector 6 Sector 7 Sector 9A Sector 9B" at bounding box center [124, 147] width 193 height 37
click at [28, 129] on select "Sector 4 Sector 5 Sector 6 Sector 7 Sector 9A Sector 9B" at bounding box center [124, 147] width 193 height 37
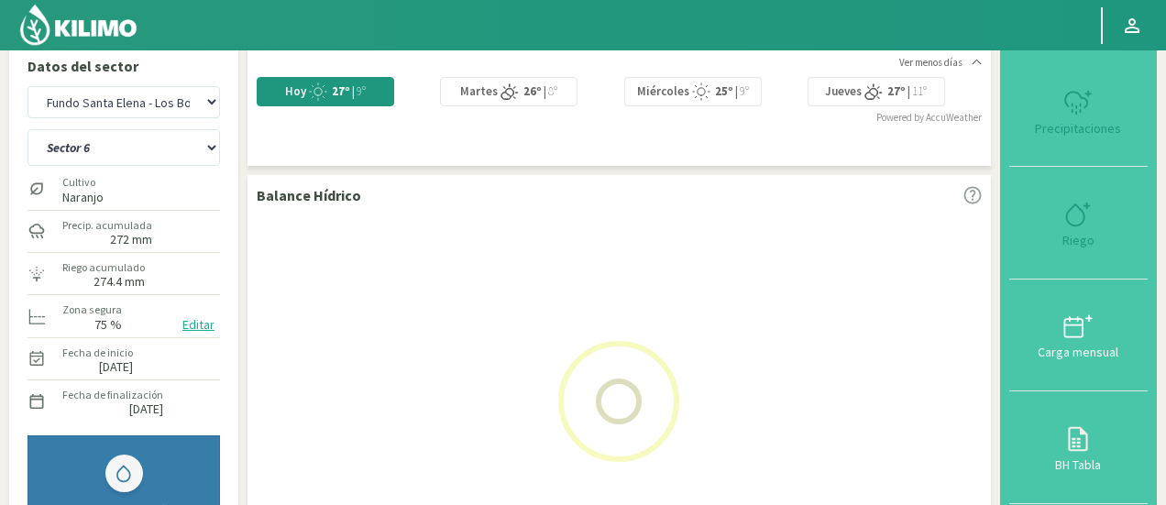
select select "49: Object"
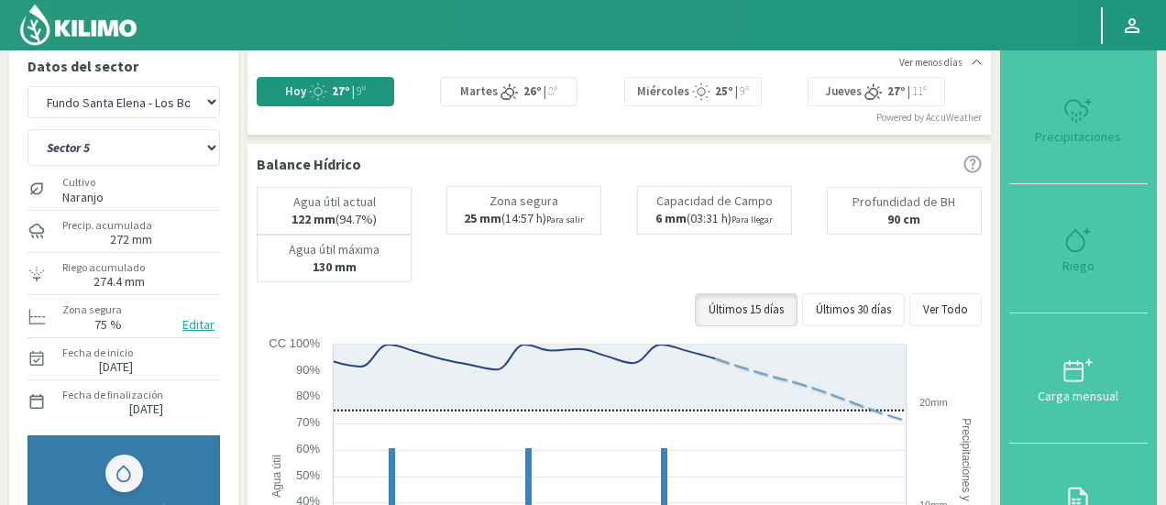
select select "2808: Object"
click at [662, 263] on div "Agua útil actual 122 mm (94.7%) [PERSON_NAME] 25 mm (14:57 h) Para salir Capaci…" at bounding box center [619, 234] width 725 height 96
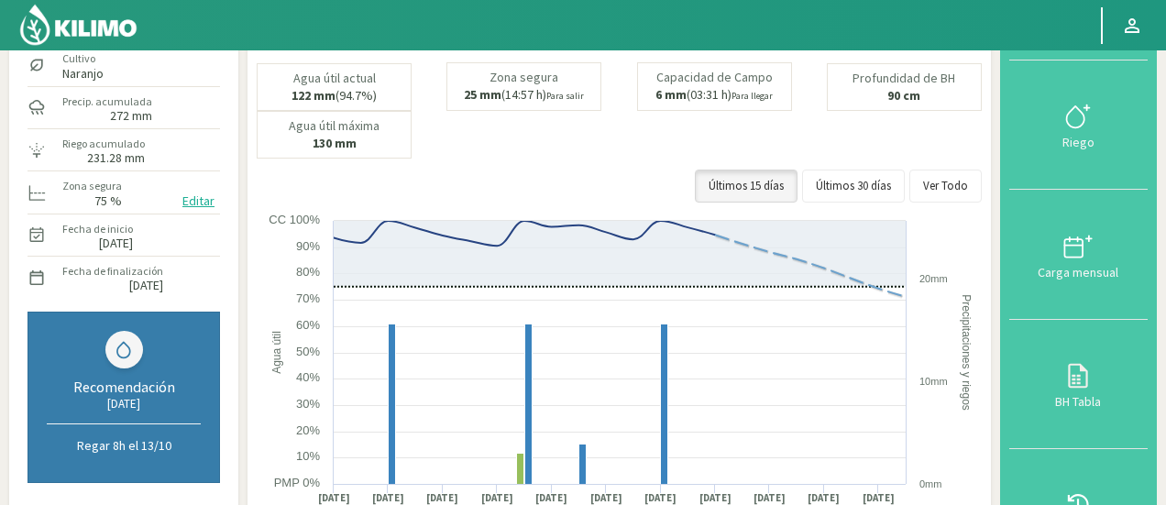
scroll to position [160, 0]
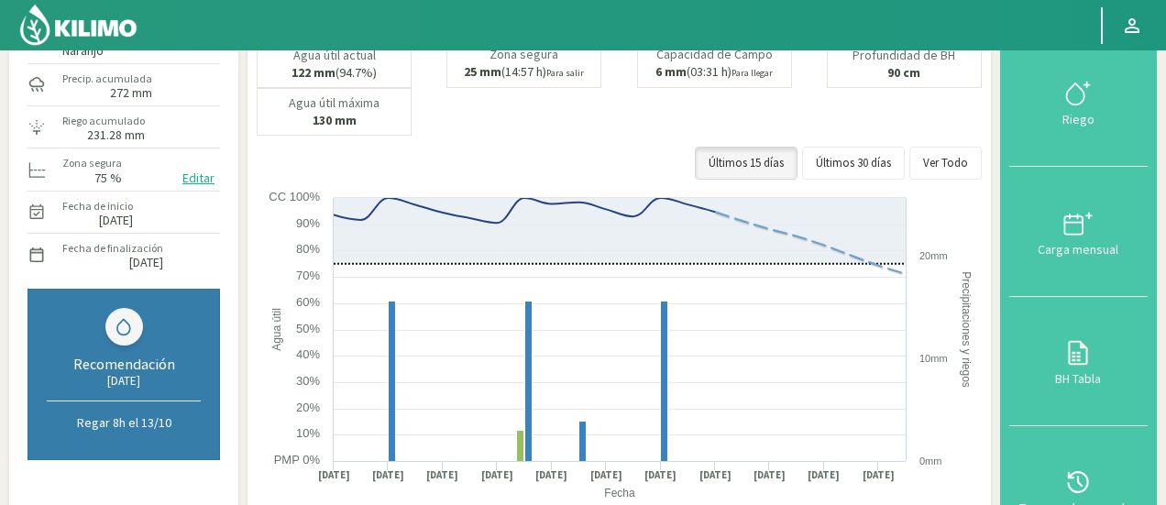
click at [128, 116] on label "Riego acumulado" at bounding box center [103, 121] width 83 height 17
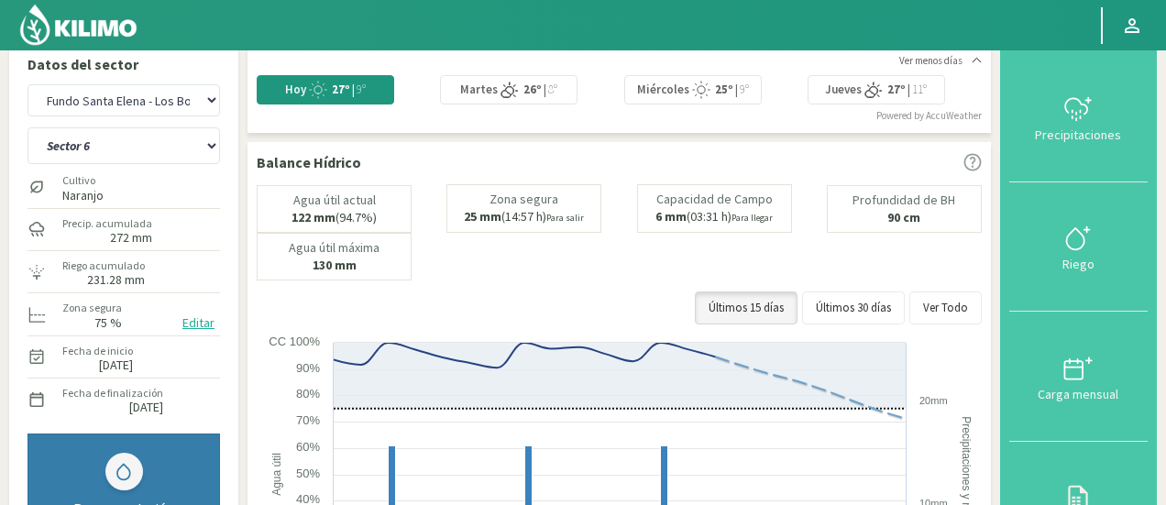
scroll to position [13, 0]
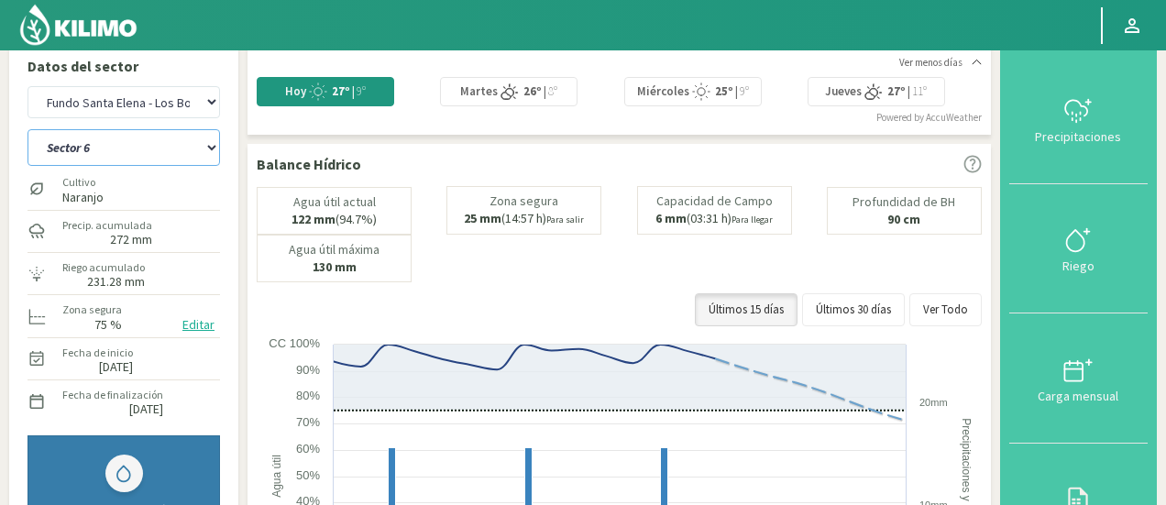
click at [99, 150] on select "Sector 4 Sector 5 Sector 6 Sector 7 Sector 9A Sector 9B" at bounding box center [124, 147] width 193 height 37
click at [28, 129] on select "Sector 4 Sector 5 Sector 6 Sector 7 Sector 9A Sector 9B" at bounding box center [124, 147] width 193 height 37
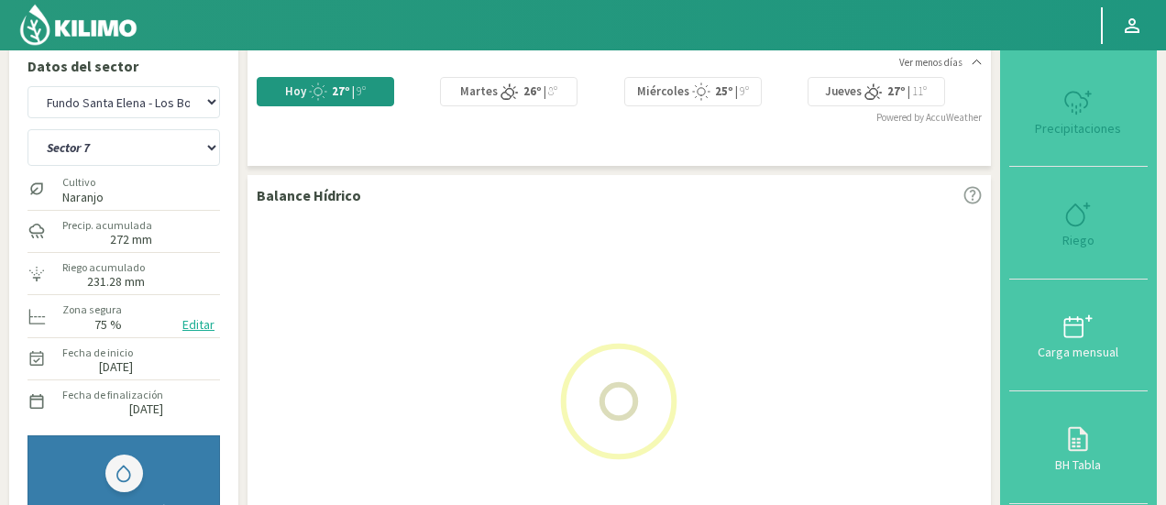
select select "56: Object"
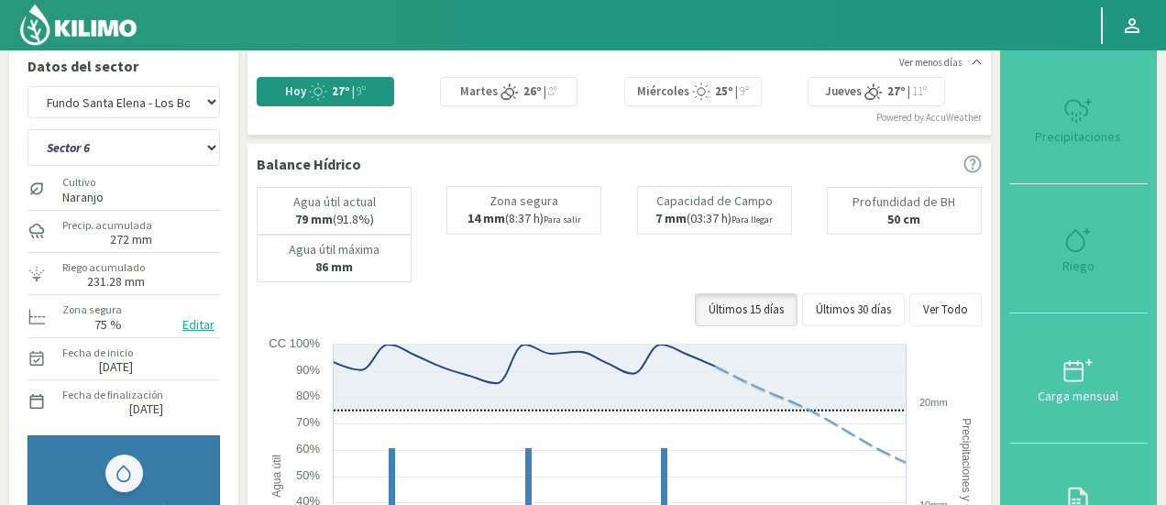
select select "3107: Object"
click at [594, 256] on div "Agua útil actual 79 mm (91.8%) [PERSON_NAME] 14 mm (8:37 h) Para salir Capacida…" at bounding box center [619, 234] width 725 height 96
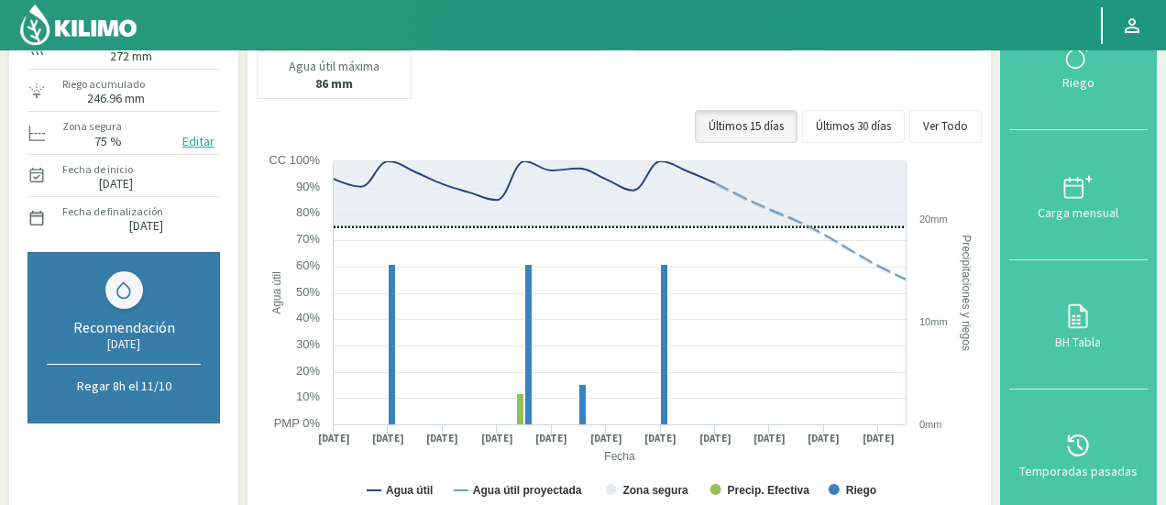
scroll to position [233, 0]
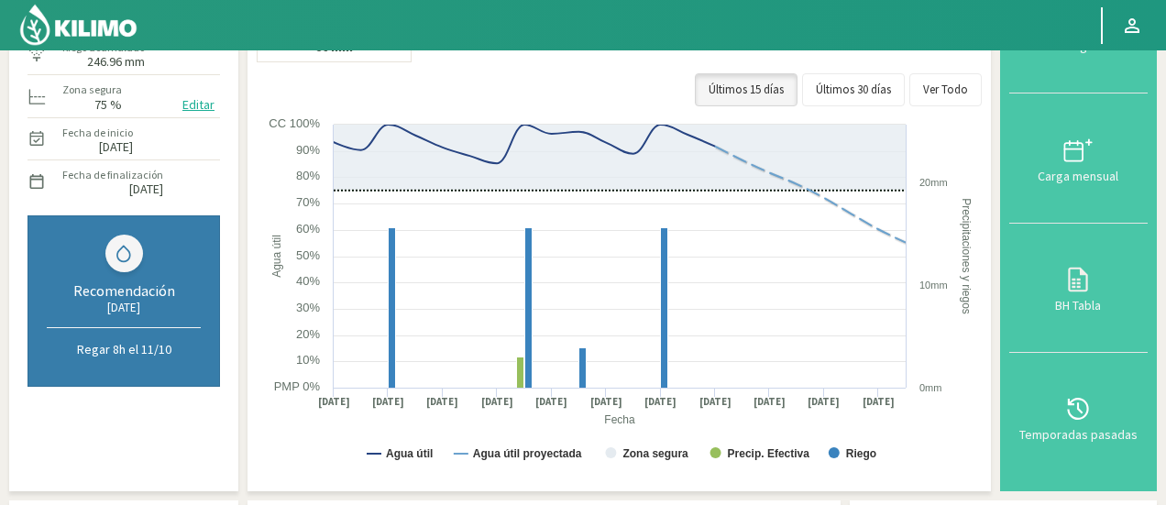
click at [277, 157] on rect at bounding box center [622, 299] width 730 height 367
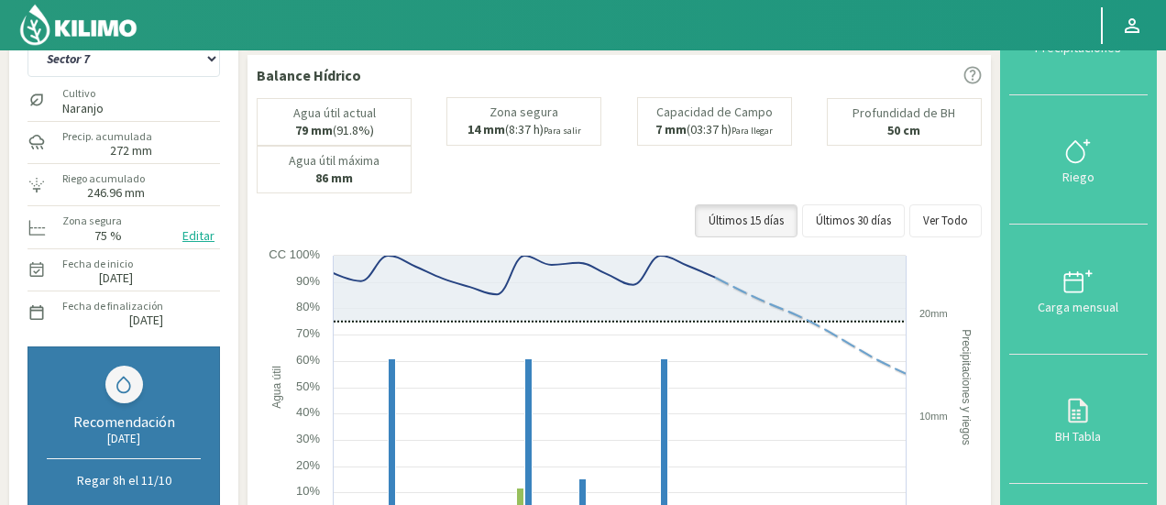
scroll to position [86, 0]
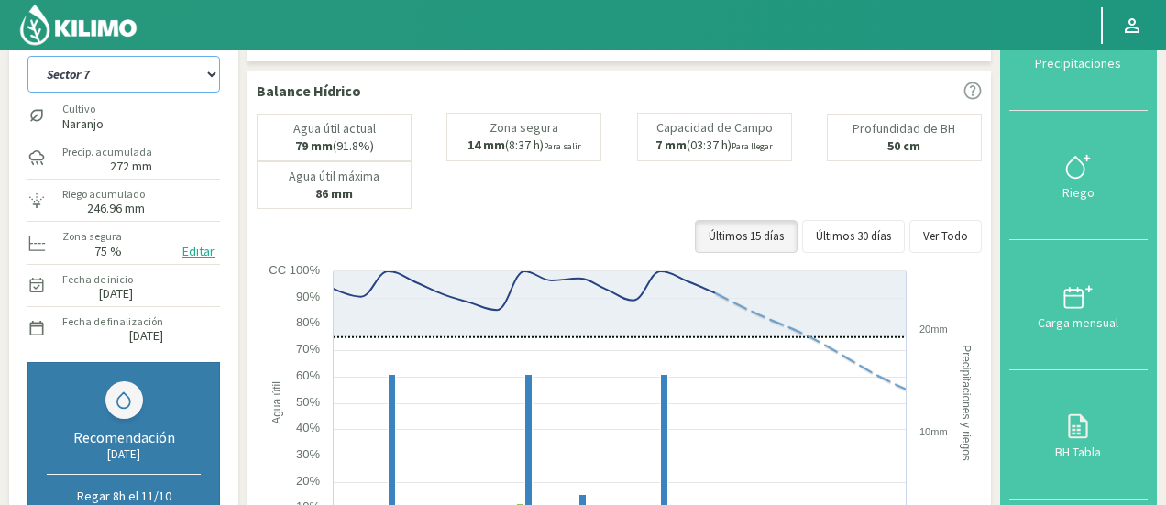
click at [158, 92] on select "Sector 4 Sector 5 Sector 6 Sector 7 Sector 9A Sector 9B" at bounding box center [124, 74] width 193 height 37
click at [28, 56] on select "Sector 4 Sector 5 Sector 6 Sector 7 Sector 9A Sector 9B" at bounding box center [124, 74] width 193 height 37
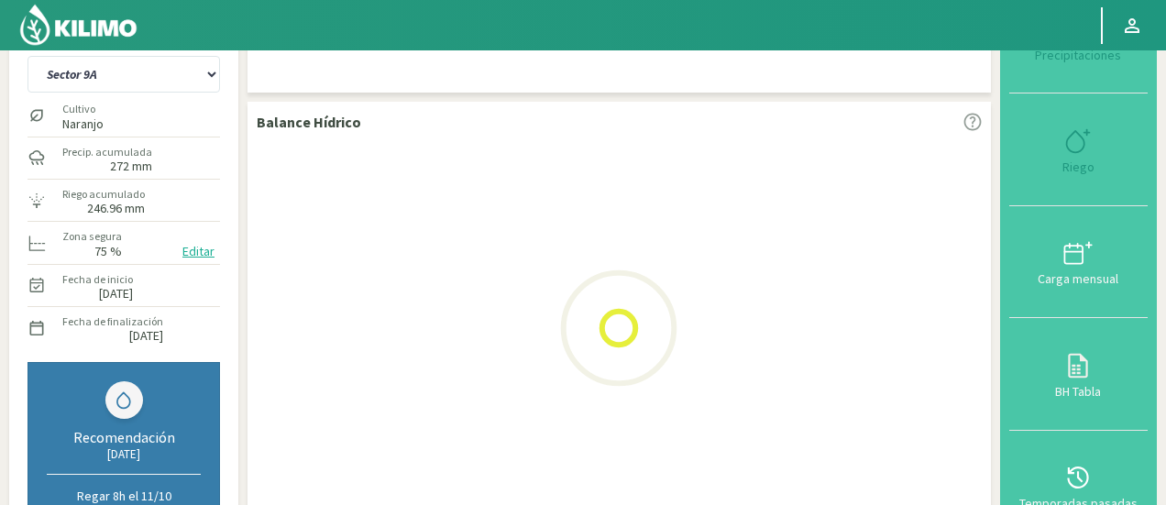
select select "63: Object"
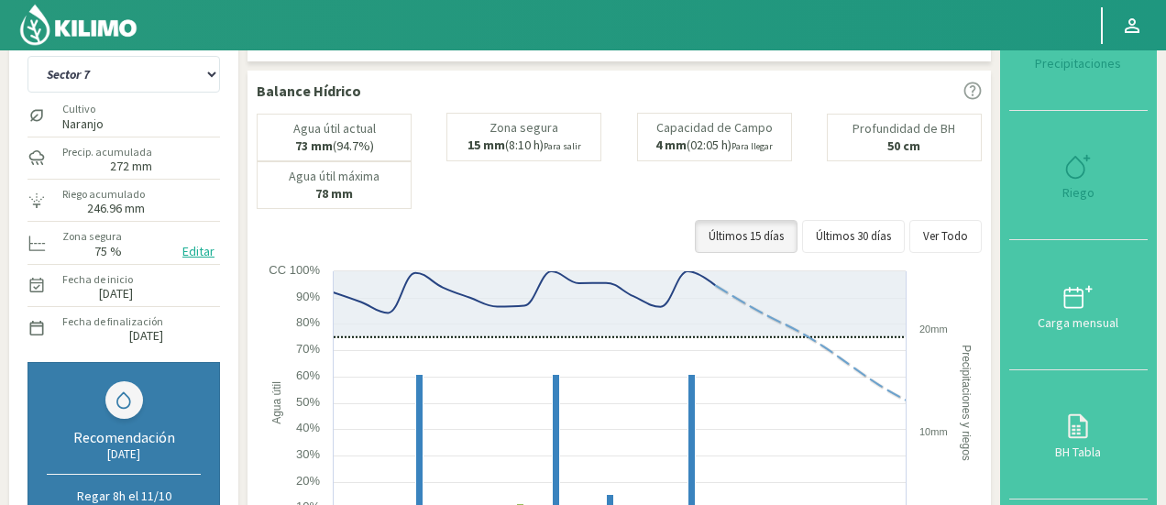
select select "3406: Object"
click at [319, 155] on div "Agua útil actual 73 mm (94.7%)" at bounding box center [334, 138] width 155 height 48
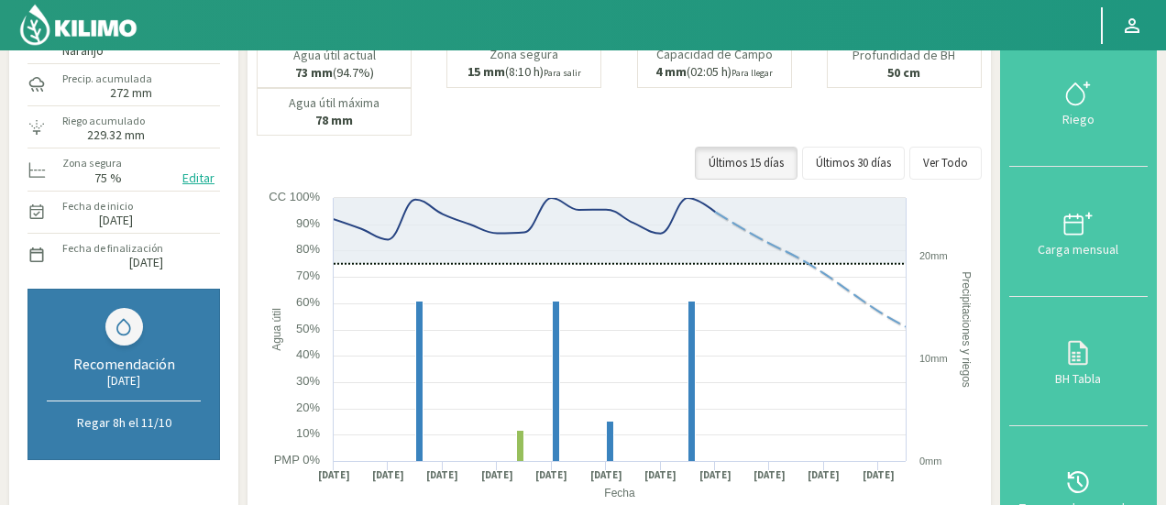
scroll to position [196, 0]
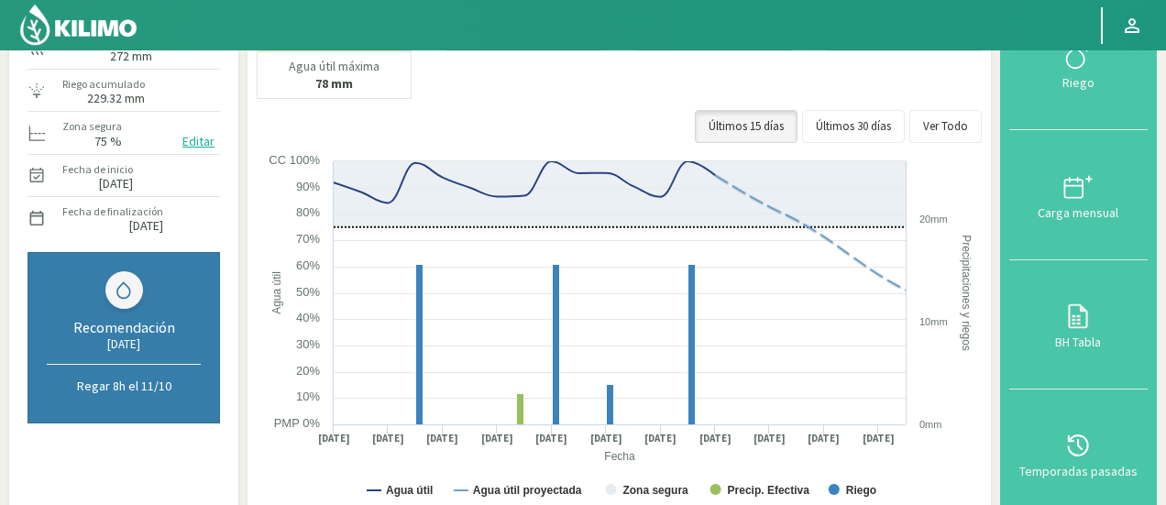
click at [206, 61] on div "Precip. acumulada 272 mm" at bounding box center [124, 47] width 193 height 39
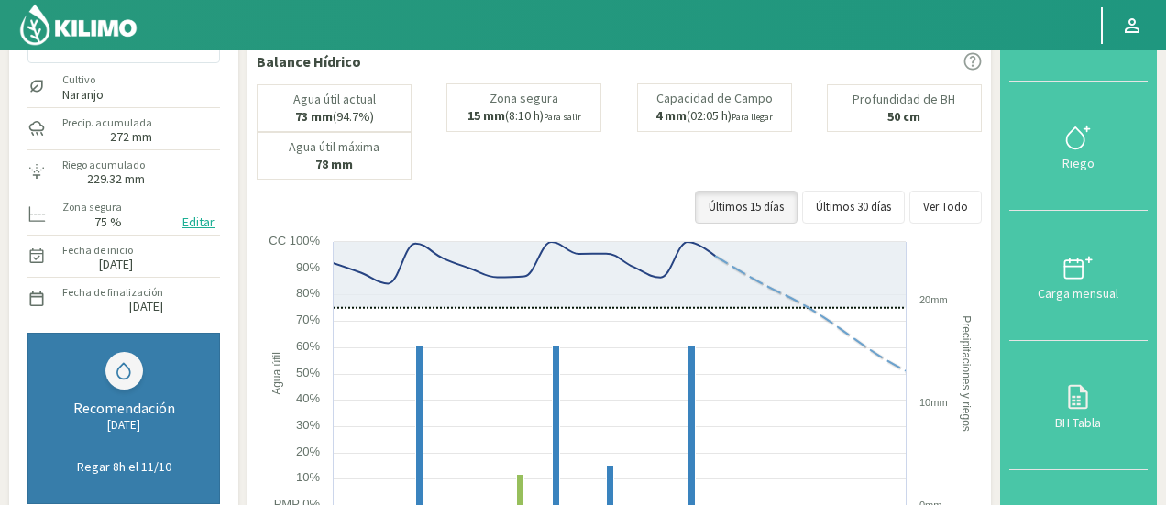
scroll to position [86, 0]
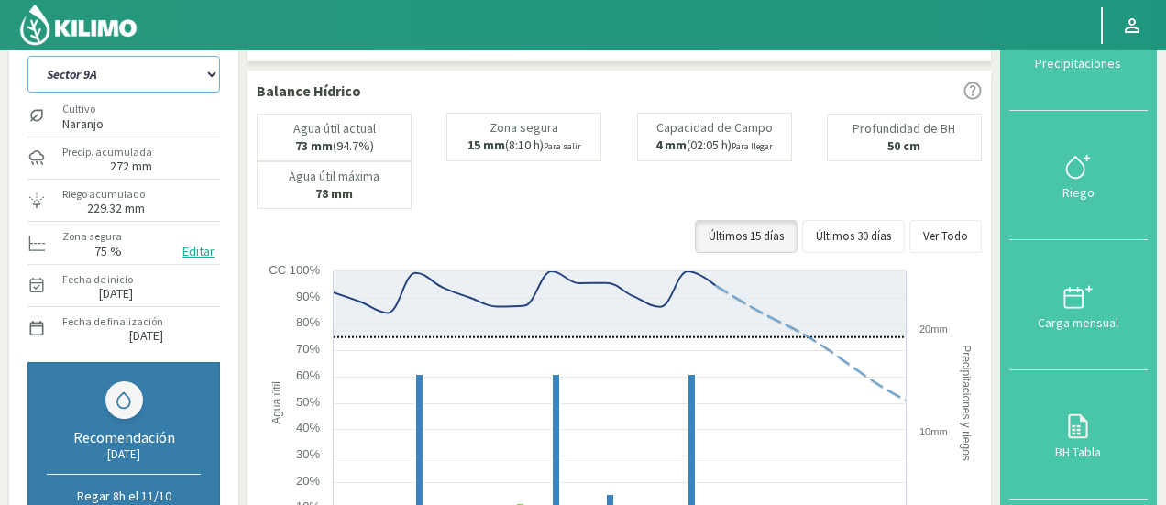
click at [152, 78] on select "Sector 4 Sector 5 Sector 6 Sector 7 Sector 9A Sector 9B" at bounding box center [124, 74] width 193 height 37
click at [28, 56] on select "Sector 4 Sector 5 Sector 6 Sector 7 Sector 9A Sector 9B" at bounding box center [124, 74] width 193 height 37
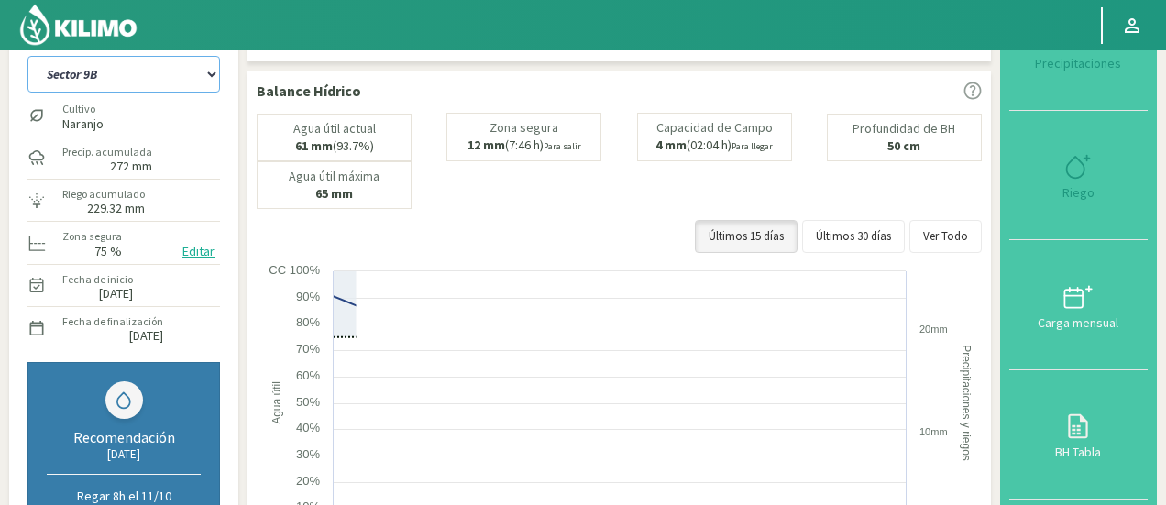
select select "70: Object"
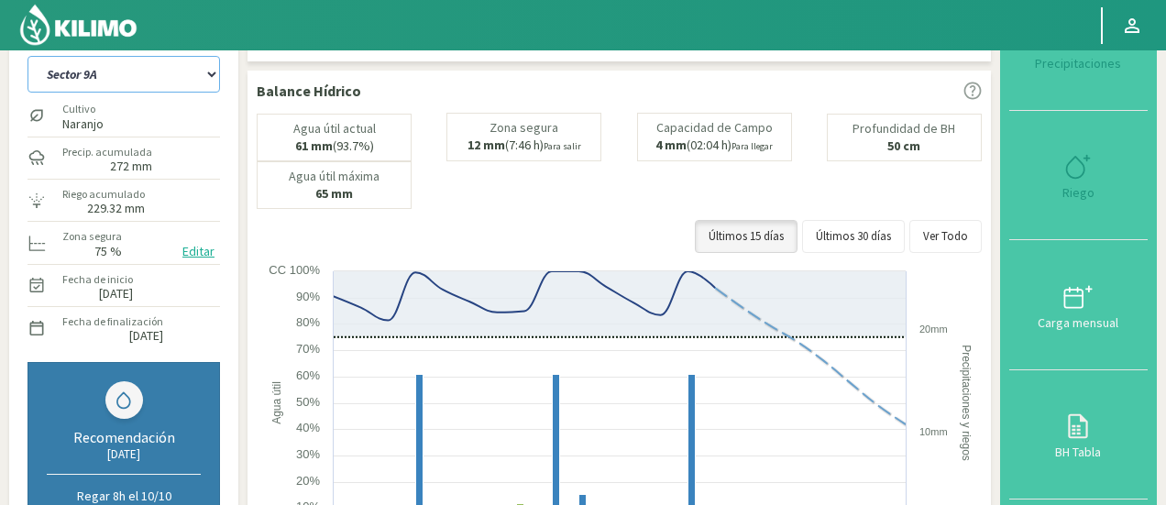
select select "3705: Object"
select select "76: Object"
click at [550, 262] on rect at bounding box center [622, 445] width 730 height 367
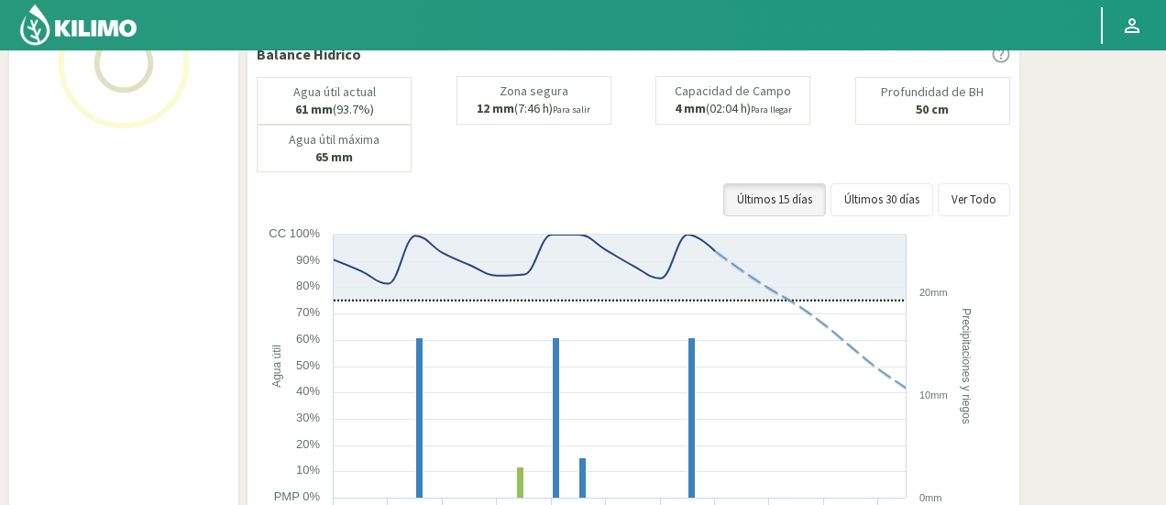
scroll to position [86, 0]
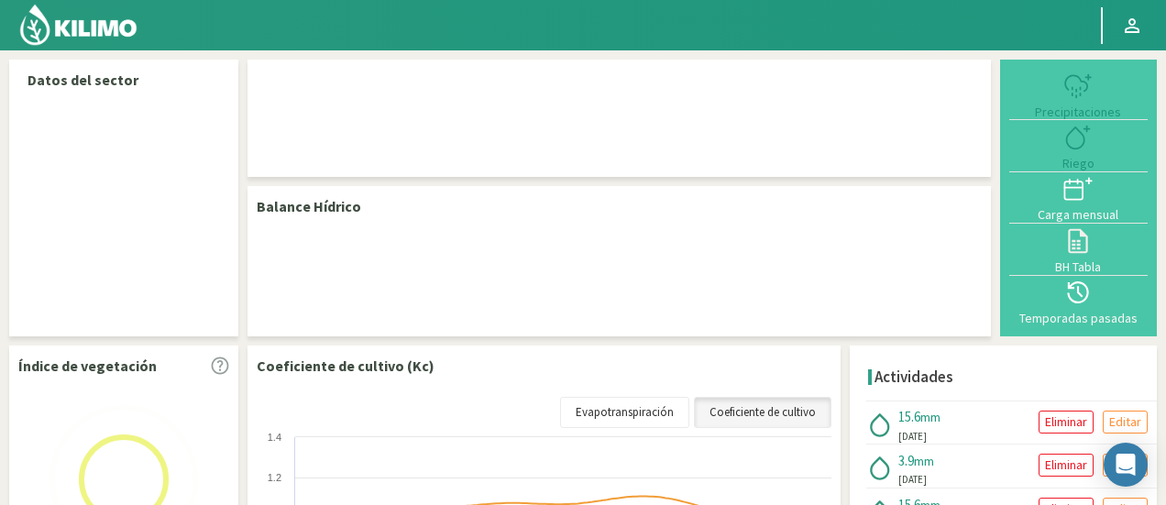
select select "117: Object"
select select "5: Object"
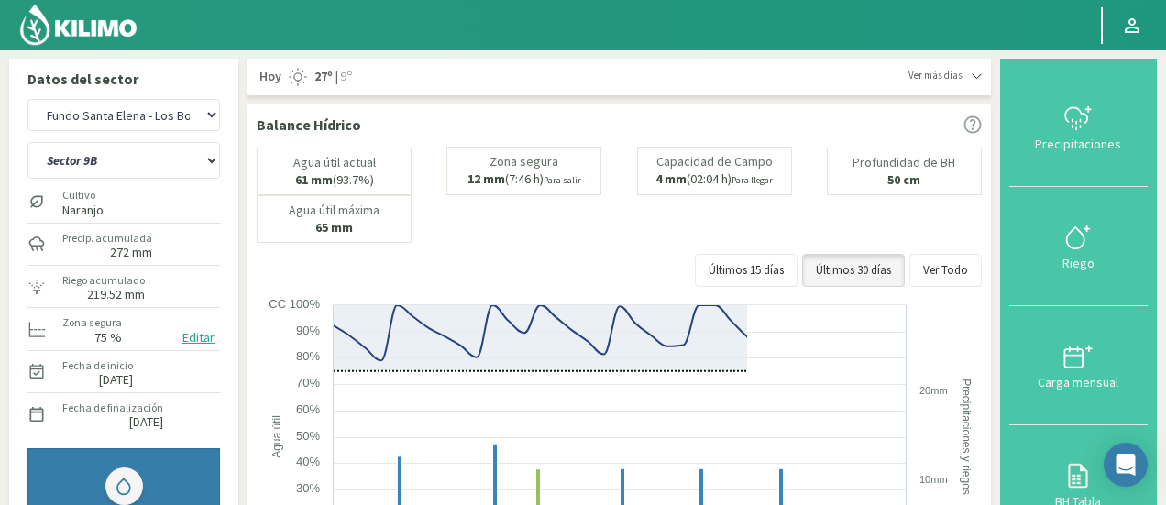
click at [249, 127] on div "Balance Hídrico Agua útil actual 61 mm (93.7%) Zona segura 12 mm (7:46 h) Para …" at bounding box center [620, 388] width 744 height 567
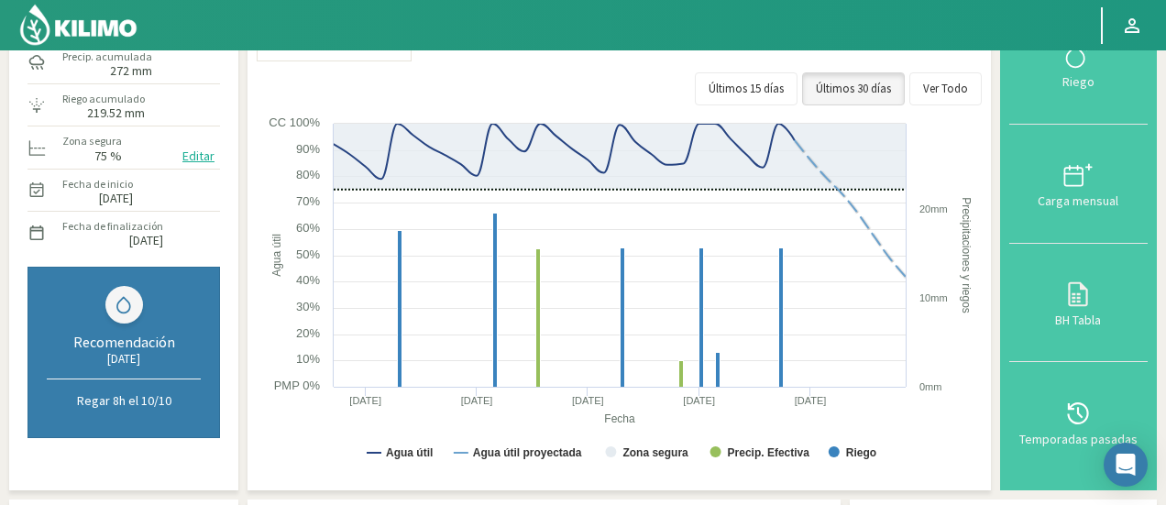
scroll to position [183, 0]
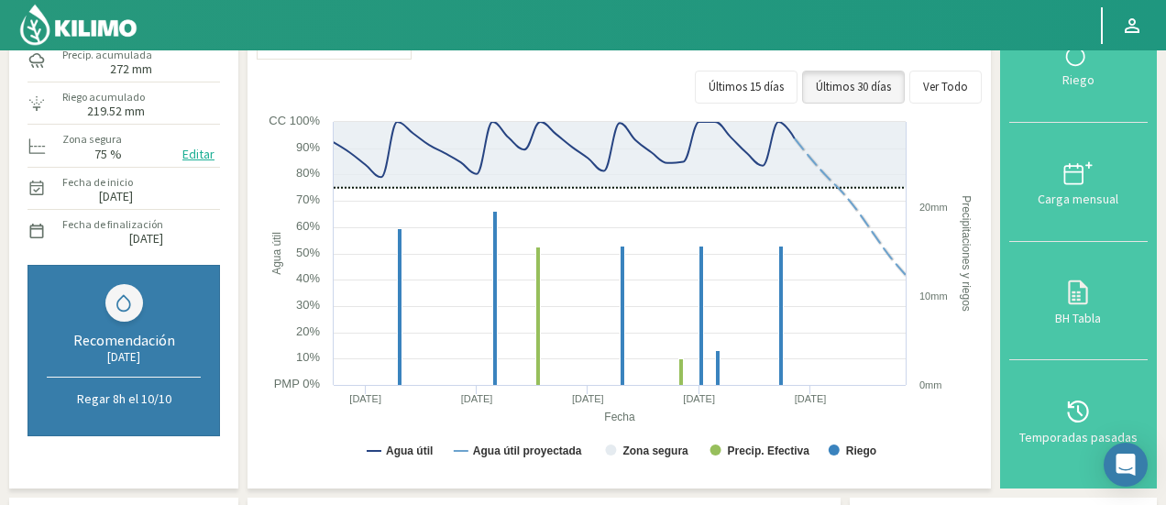
click at [218, 106] on div "Riego acumulado 219.52 mm" at bounding box center [124, 102] width 193 height 39
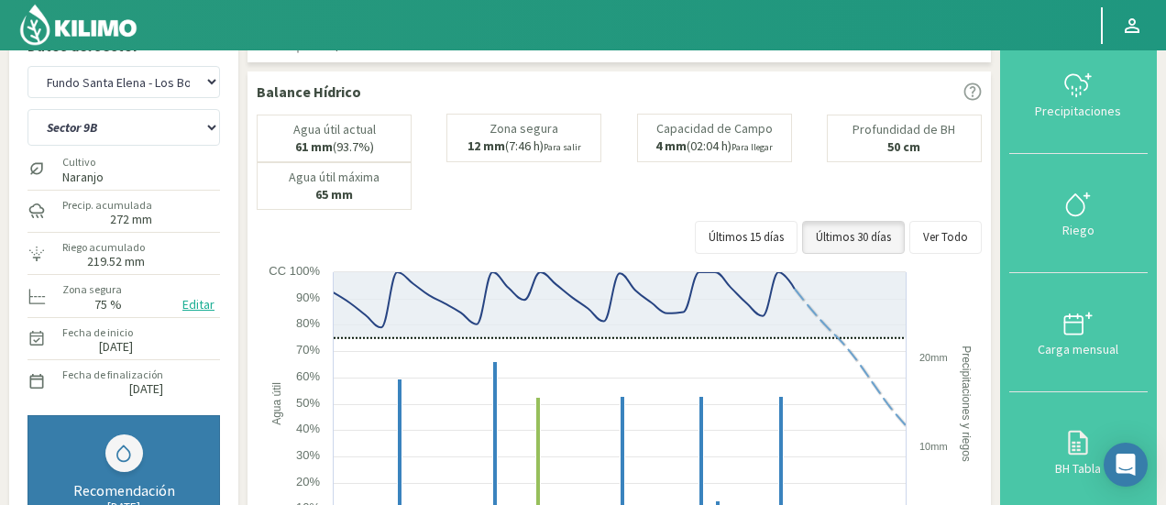
scroll to position [0, 0]
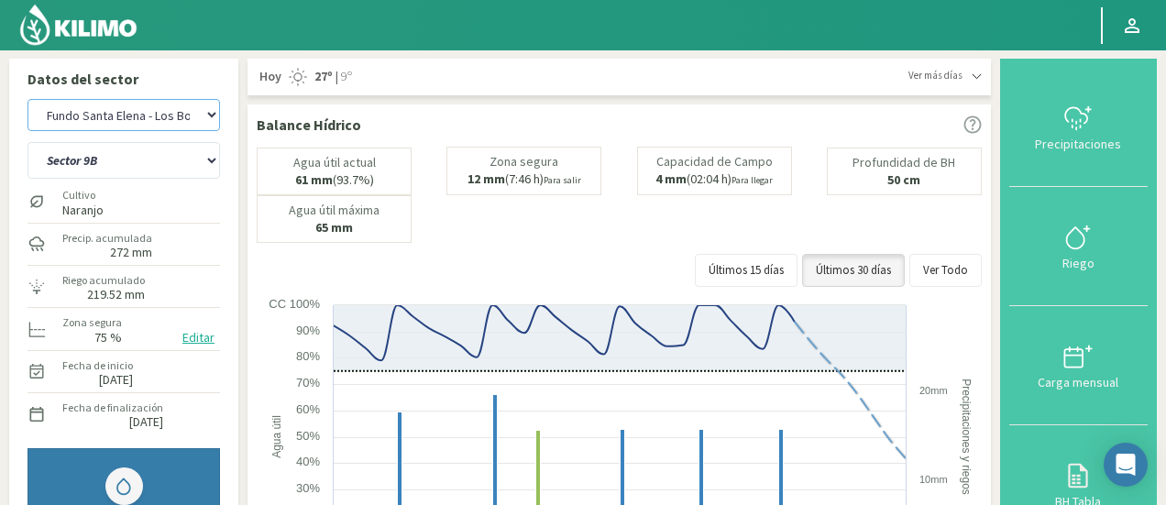
click at [171, 107] on select "Agr. Huertos de Chocalan Agrícola Bakia Agrícola [GEOGRAPHIC_DATA] - IC Agrícol…" at bounding box center [124, 115] width 193 height 32
click at [28, 99] on select "Agr. Huertos de Chocalan Agrícola Bakia Agrícola [GEOGRAPHIC_DATA] - IC Agrícol…" at bounding box center [124, 115] width 193 height 32
select select "575: Object"
select select "6: Object"
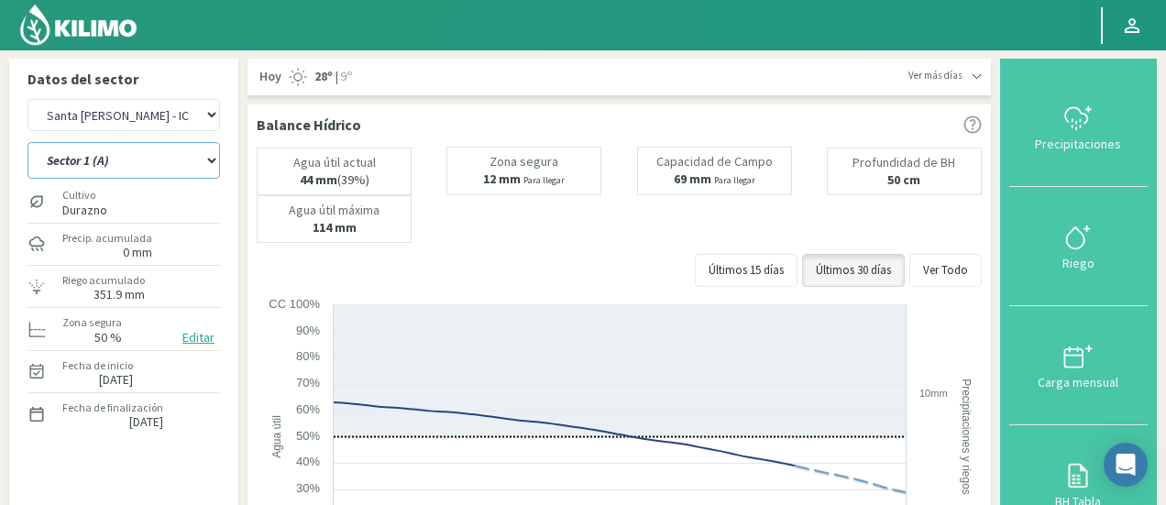
click at [180, 153] on select "Sector 1 (A) Sector 2 (B) Sector 3 (C) Sector 4 (D) Sector 5 (E) Sector 6 (F)" at bounding box center [124, 160] width 193 height 37
click at [462, 210] on div "Agua útil actual 44 mm (39%) Zona segura 12 mm Para llegar Capacidad de Campo 6…" at bounding box center [619, 195] width 725 height 96
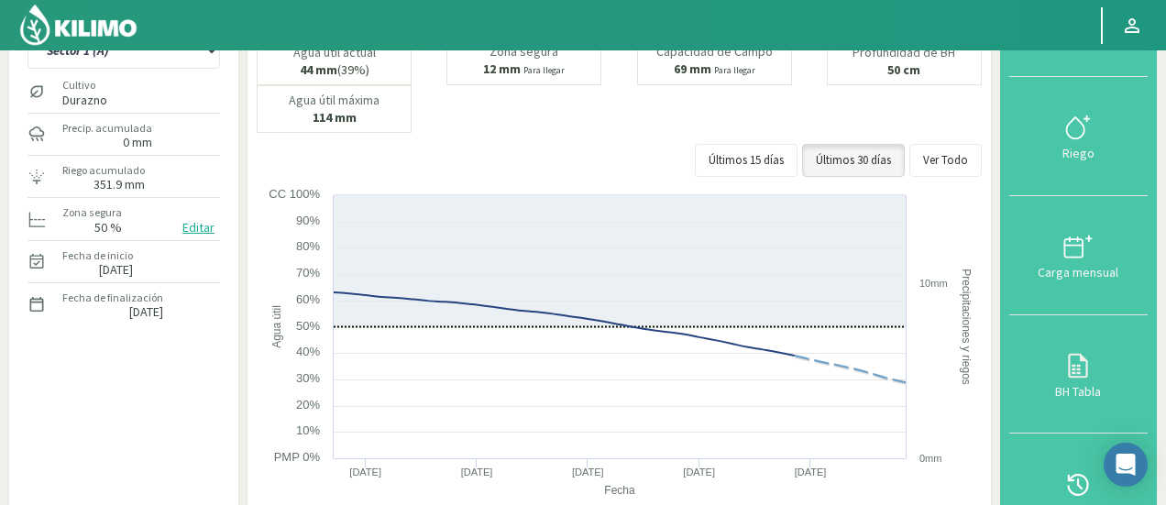
scroll to position [147, 0]
